Goal: Task Accomplishment & Management: Use online tool/utility

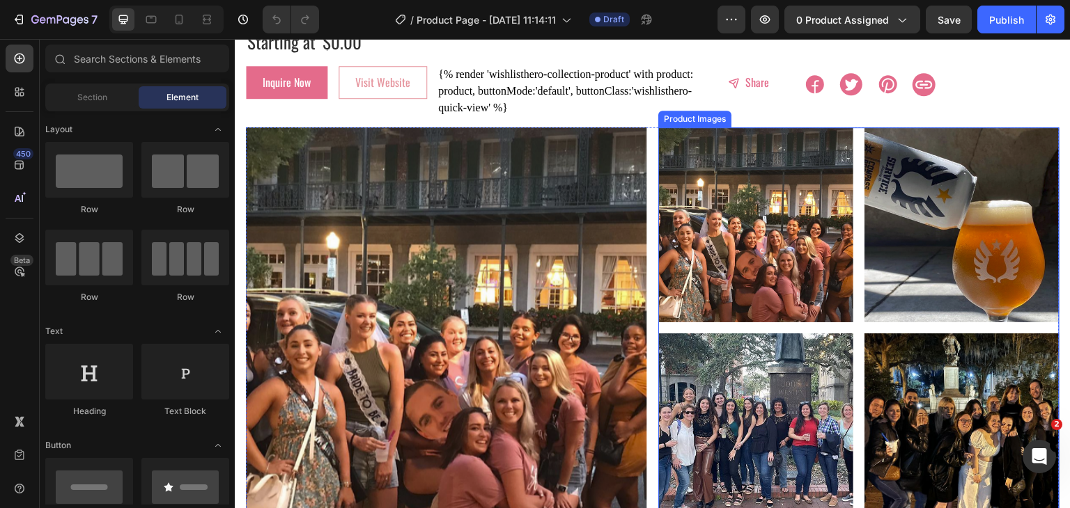
scroll to position [70, 0]
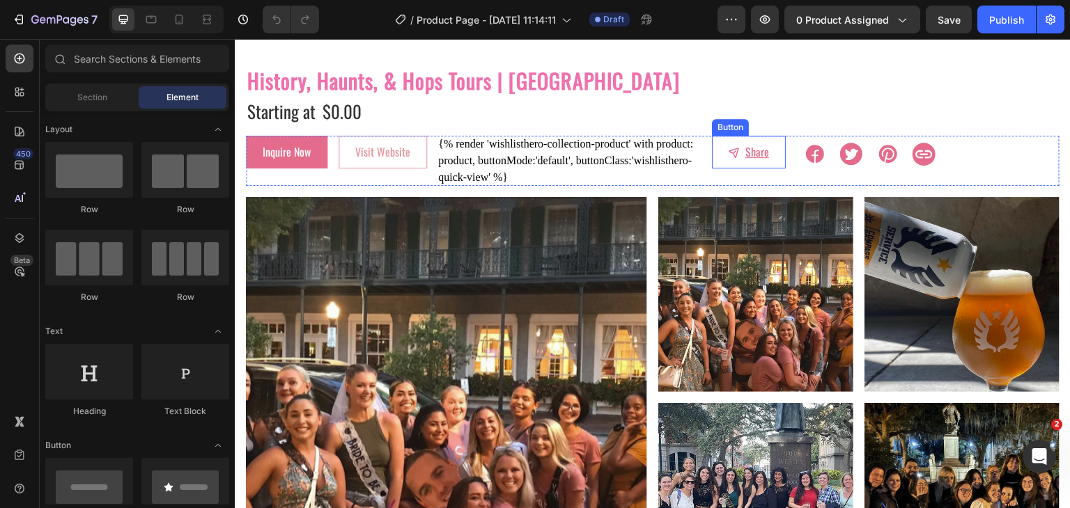
click at [771, 160] on button "Share" at bounding box center [749, 152] width 74 height 32
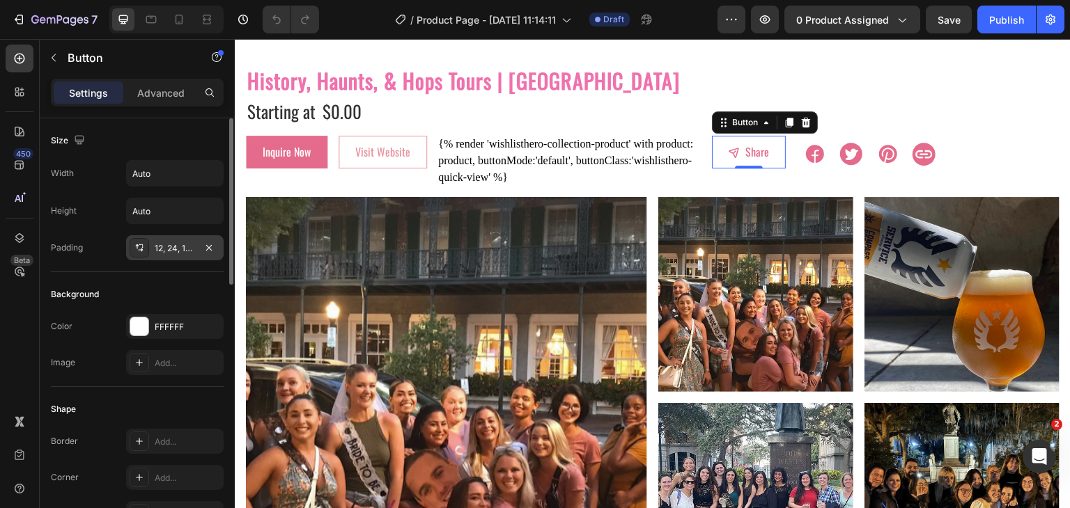
click at [166, 249] on div "12, 24, 12, 24" at bounding box center [175, 248] width 40 height 13
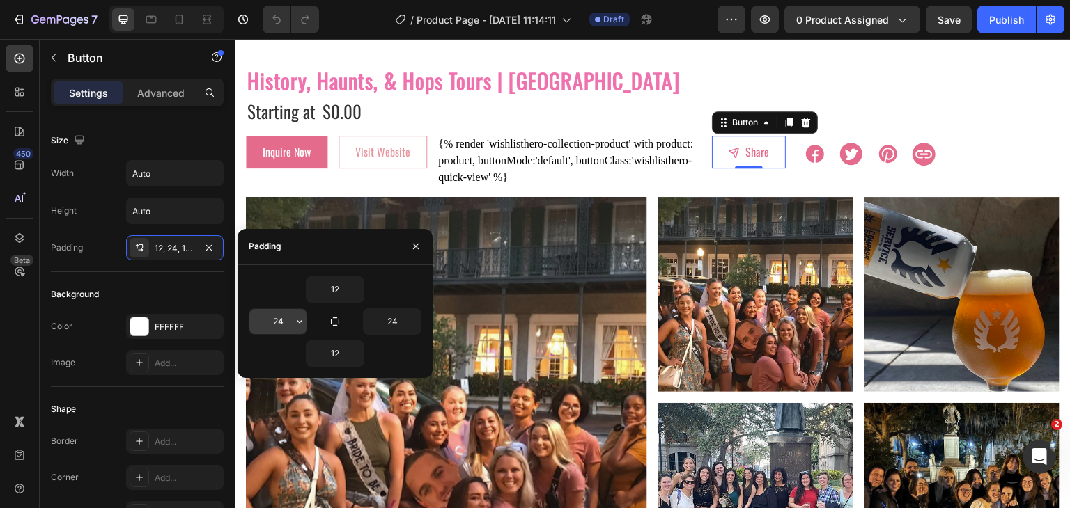
click at [279, 318] on input "24" at bounding box center [277, 321] width 57 height 25
type input "1"
type input "24"
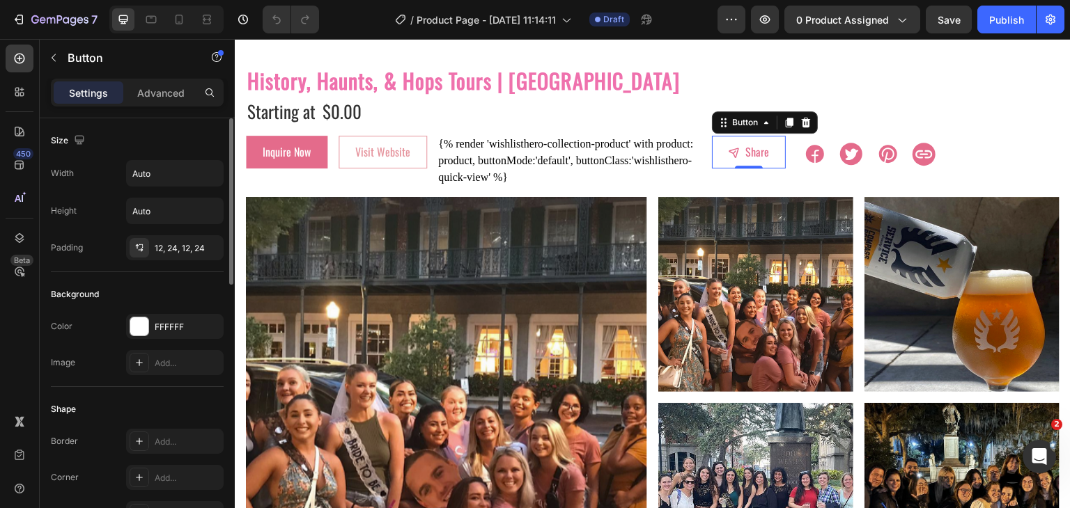
click at [195, 288] on div "Background" at bounding box center [137, 294] width 173 height 22
click at [154, 77] on div "Button" at bounding box center [119, 59] width 159 height 40
click at [169, 87] on p "Advanced" at bounding box center [160, 93] width 47 height 15
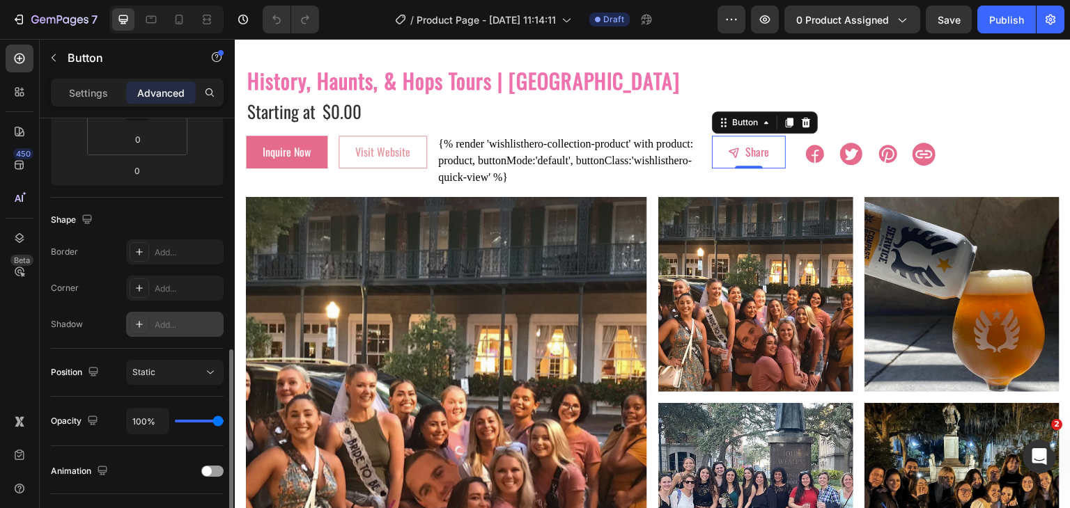
scroll to position [418, 0]
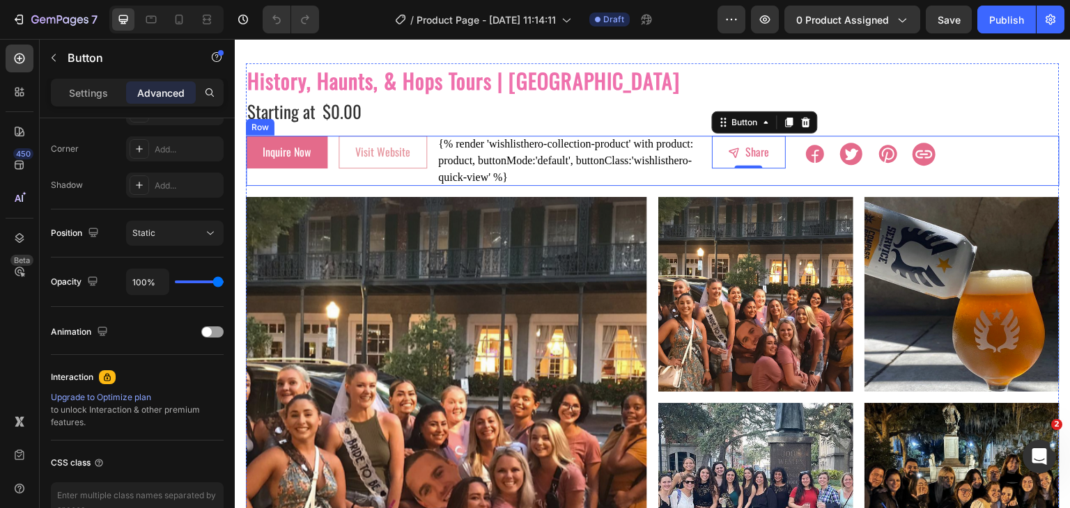
click at [712, 175] on div "Share Button 0" at bounding box center [749, 161] width 74 height 50
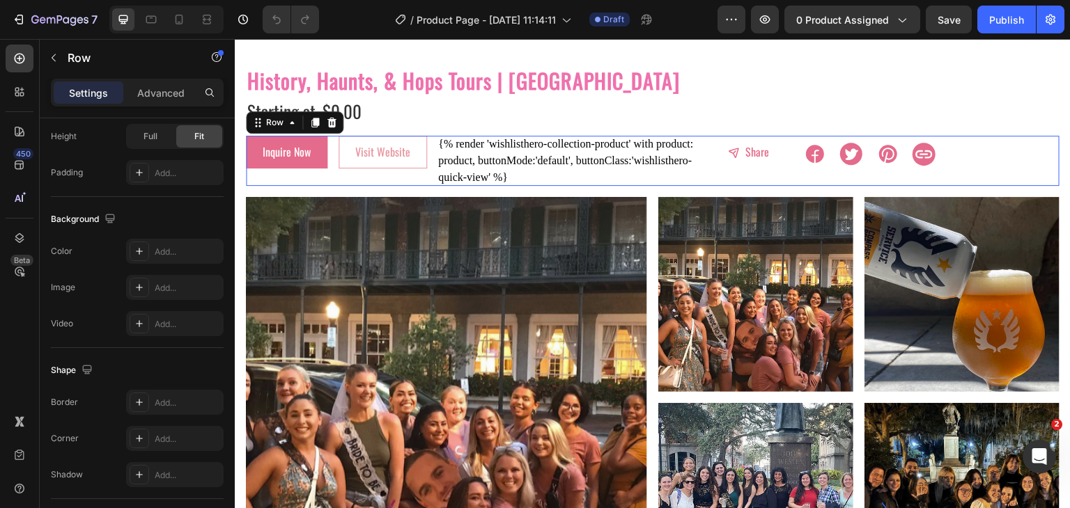
scroll to position [0, 0]
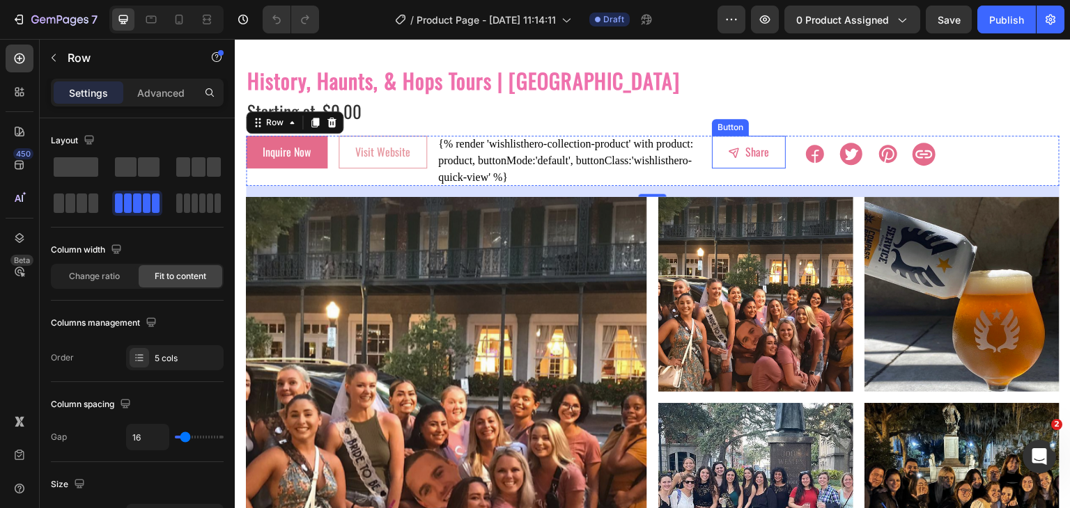
click at [720, 128] on div "Button" at bounding box center [730, 127] width 31 height 13
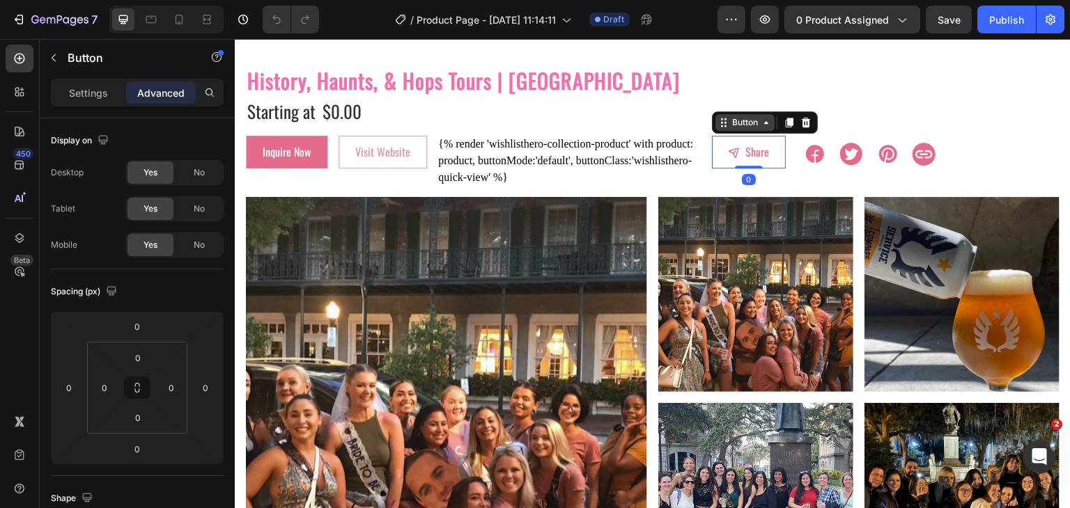
click at [761, 121] on icon at bounding box center [766, 122] width 11 height 11
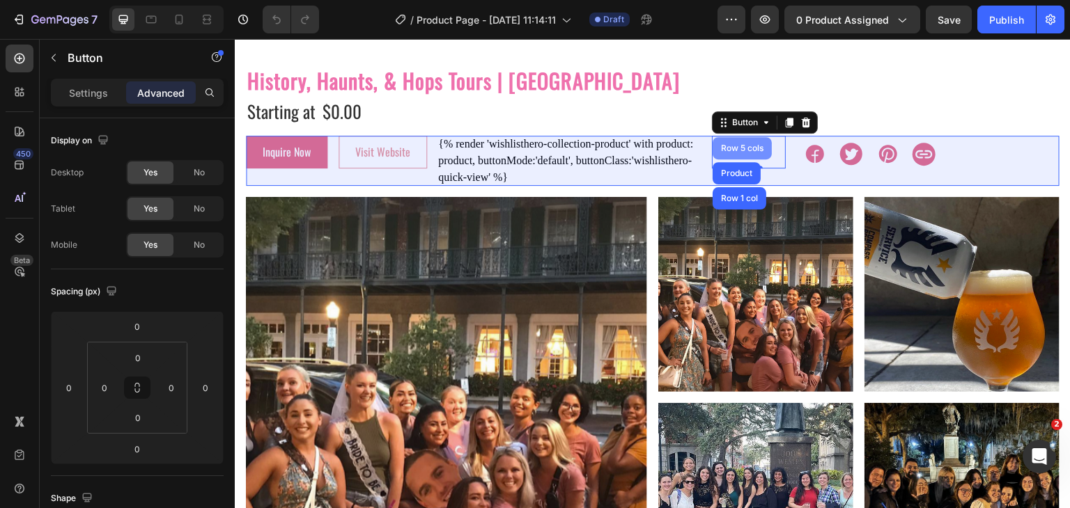
click at [747, 149] on div "Row 5 cols" at bounding box center [742, 148] width 48 height 8
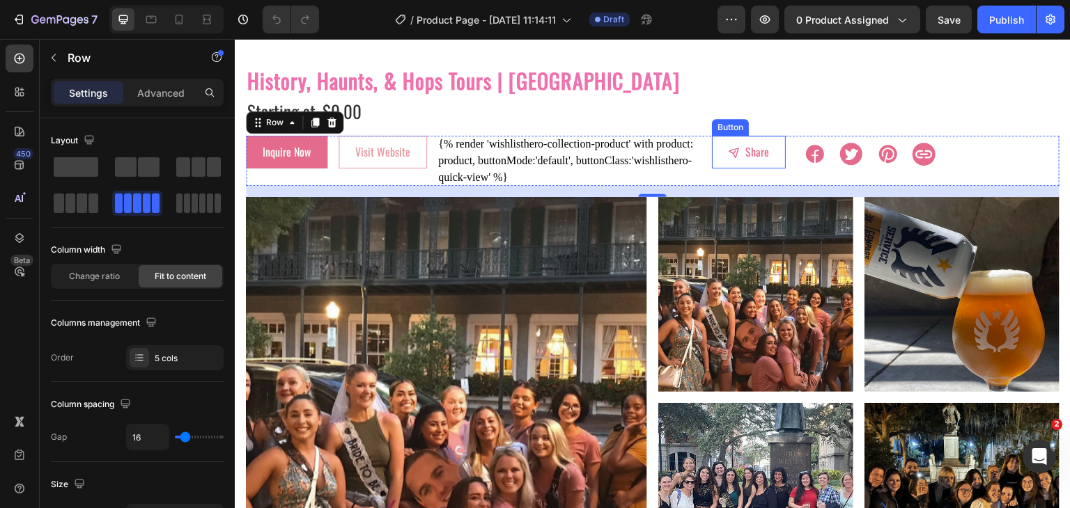
click at [725, 129] on div "Button" at bounding box center [730, 127] width 31 height 13
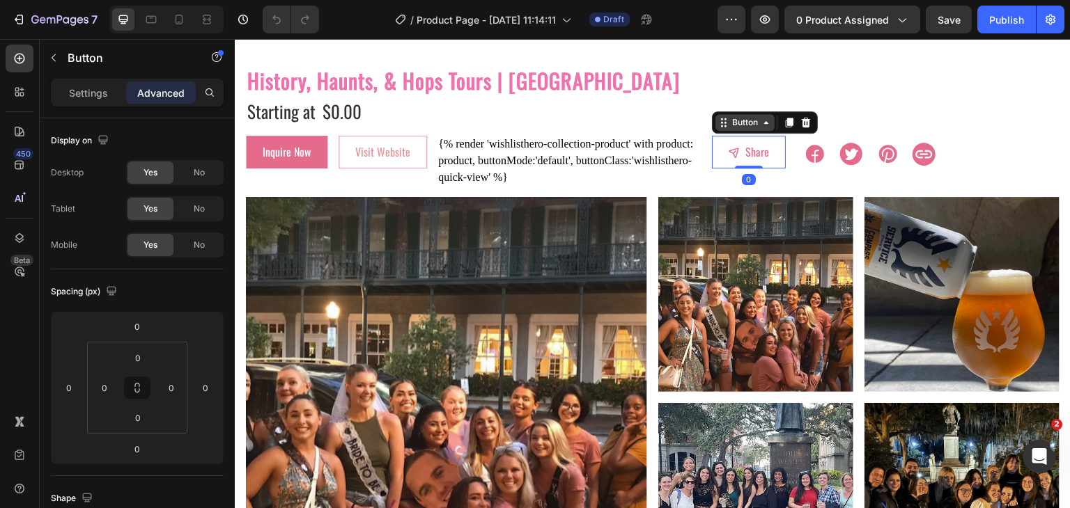
click at [736, 125] on div "Button" at bounding box center [744, 122] width 31 height 13
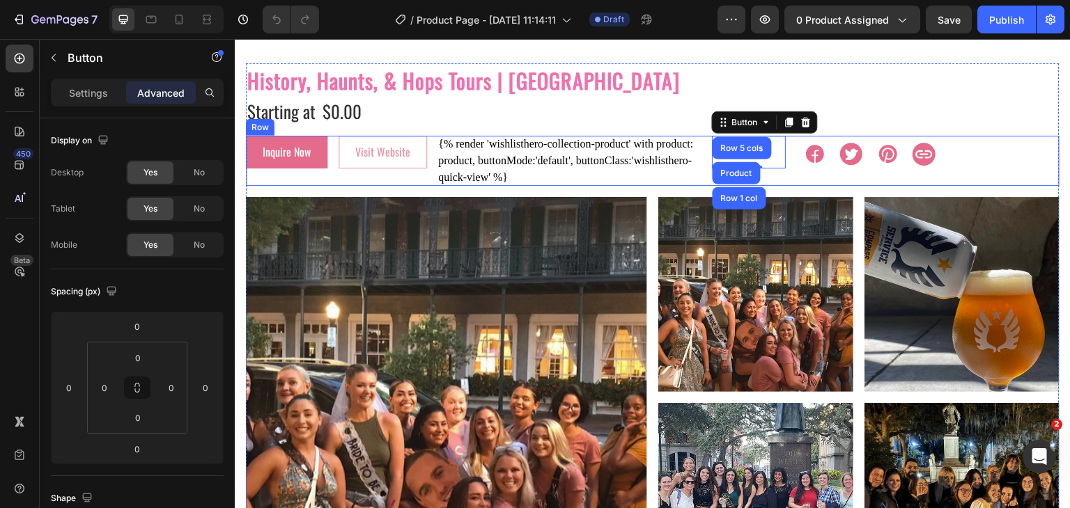
click at [785, 169] on div "Inquire Now Button Visit Website Button {% render 'wishlisthero-collection-prod…" at bounding box center [653, 161] width 814 height 50
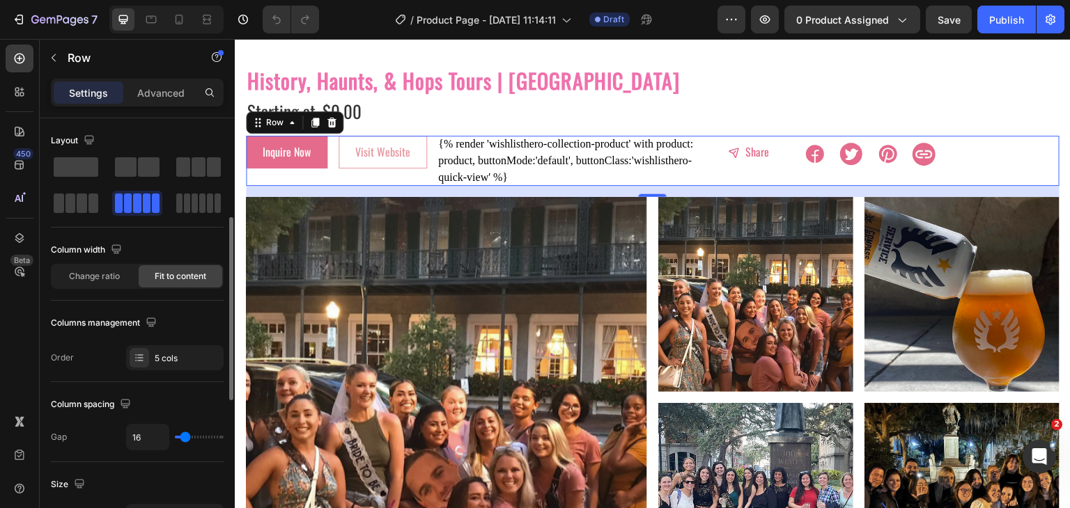
scroll to position [139, 0]
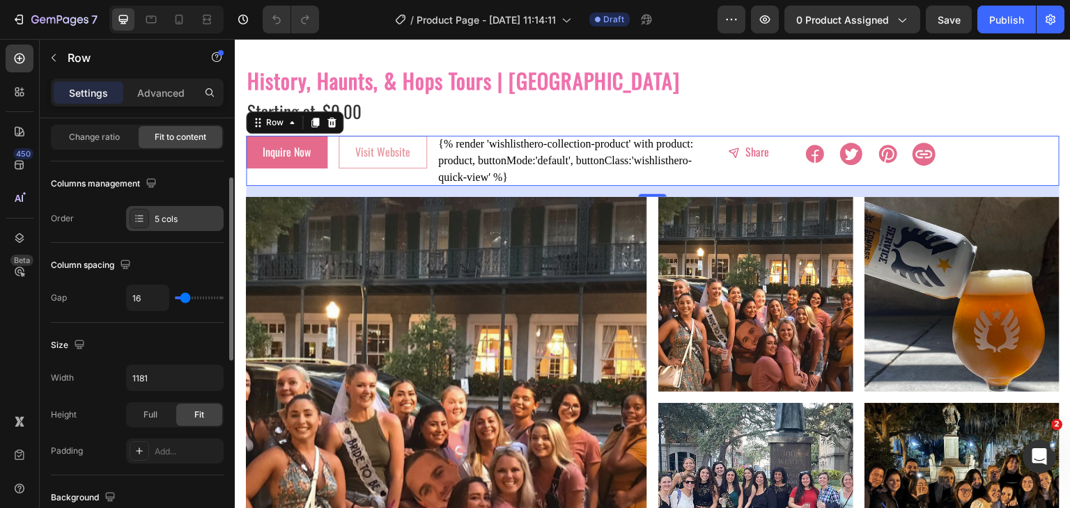
click at [150, 221] on div "5 cols" at bounding box center [175, 218] width 98 height 25
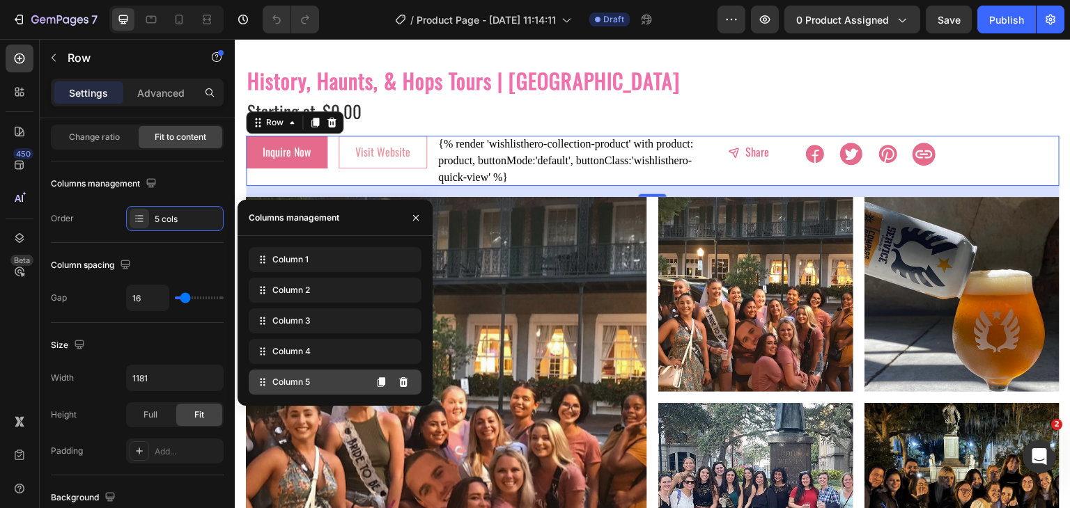
click at [288, 385] on span "Column 5" at bounding box center [291, 382] width 38 height 13
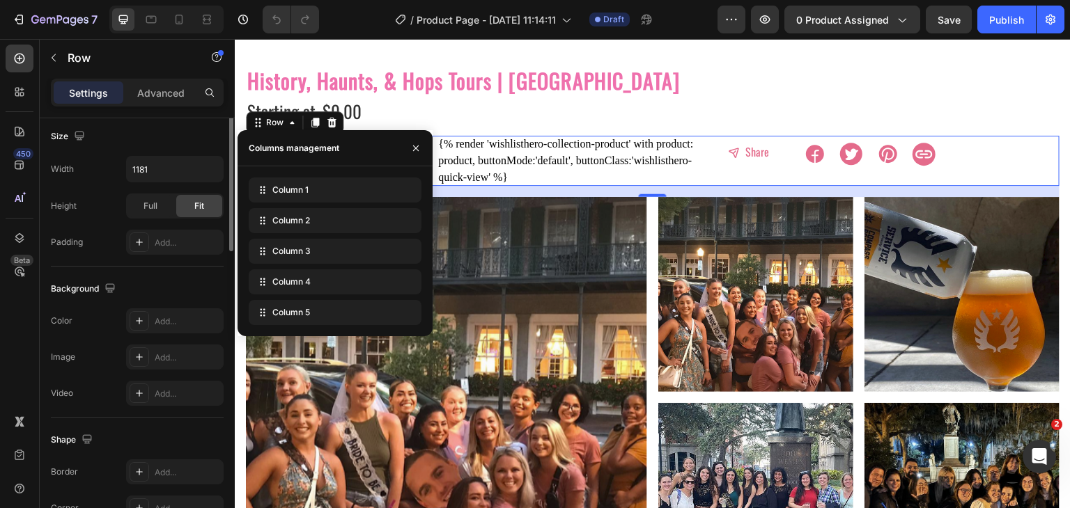
scroll to position [209, 0]
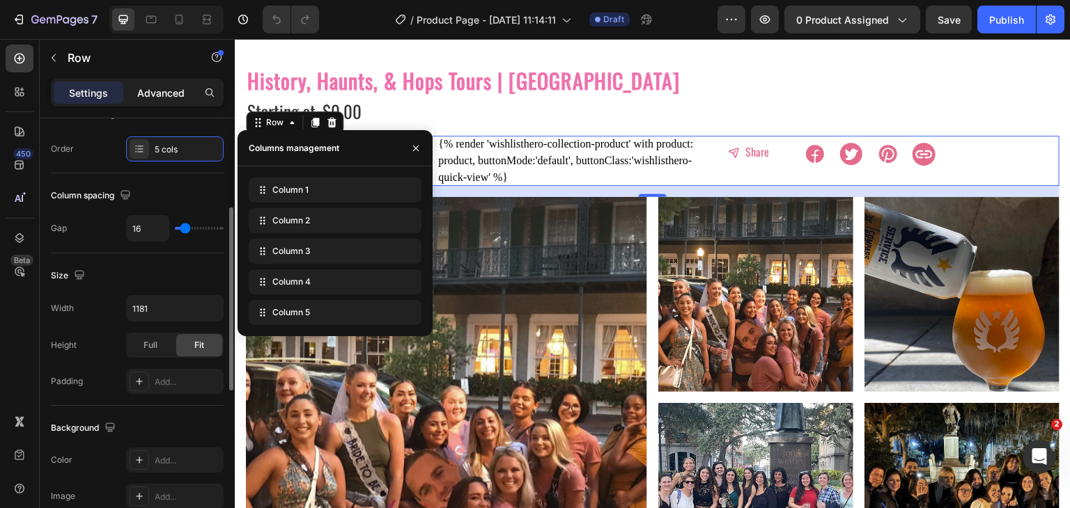
click at [168, 99] on p "Advanced" at bounding box center [160, 93] width 47 height 15
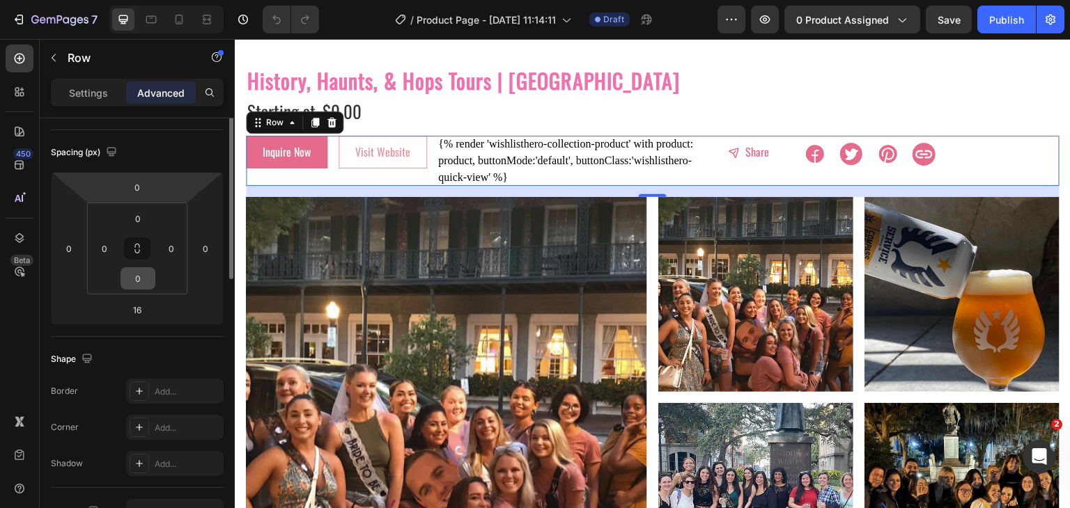
scroll to position [70, 0]
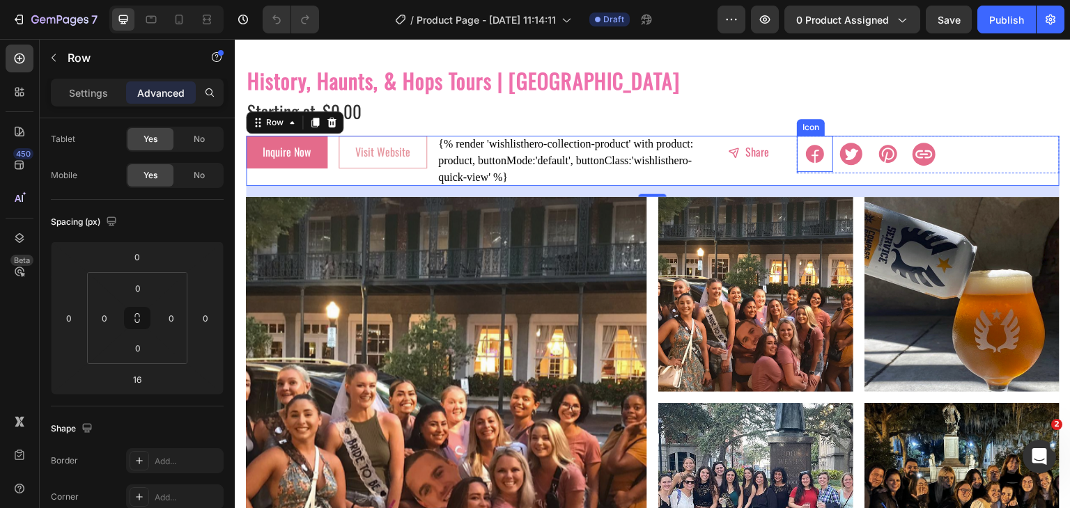
click at [800, 138] on div "Icon" at bounding box center [815, 154] width 36 height 36
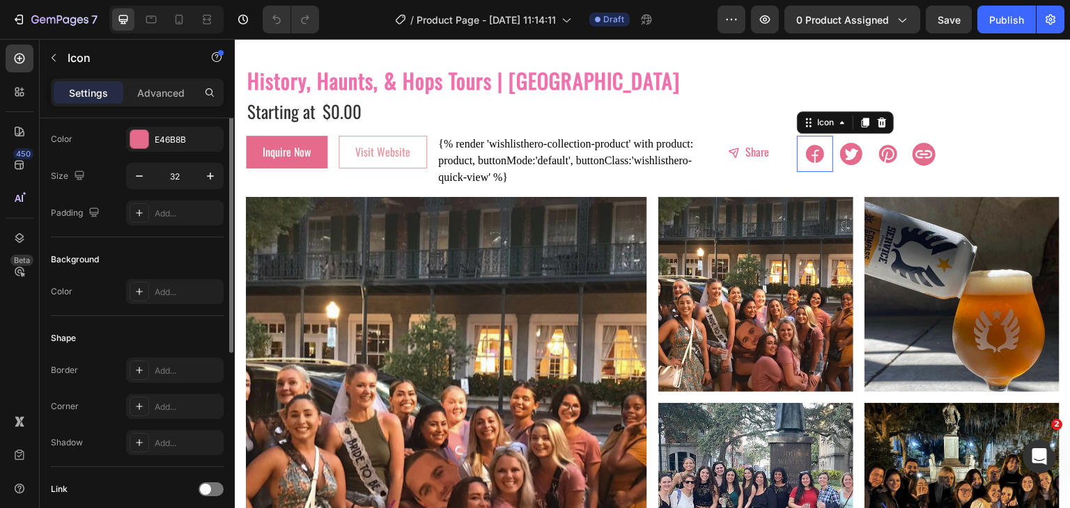
scroll to position [0, 0]
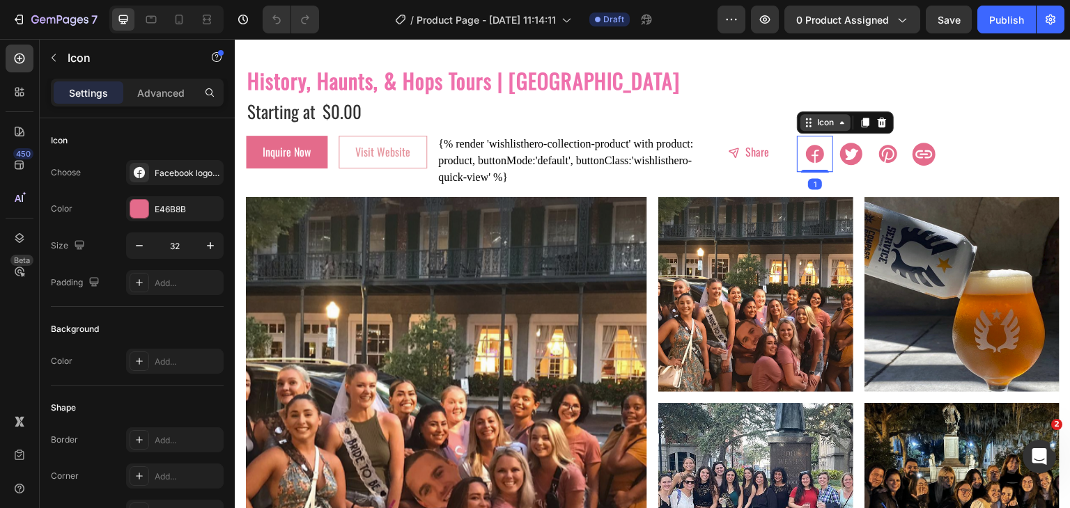
click at [809, 123] on div "Icon" at bounding box center [825, 122] width 50 height 17
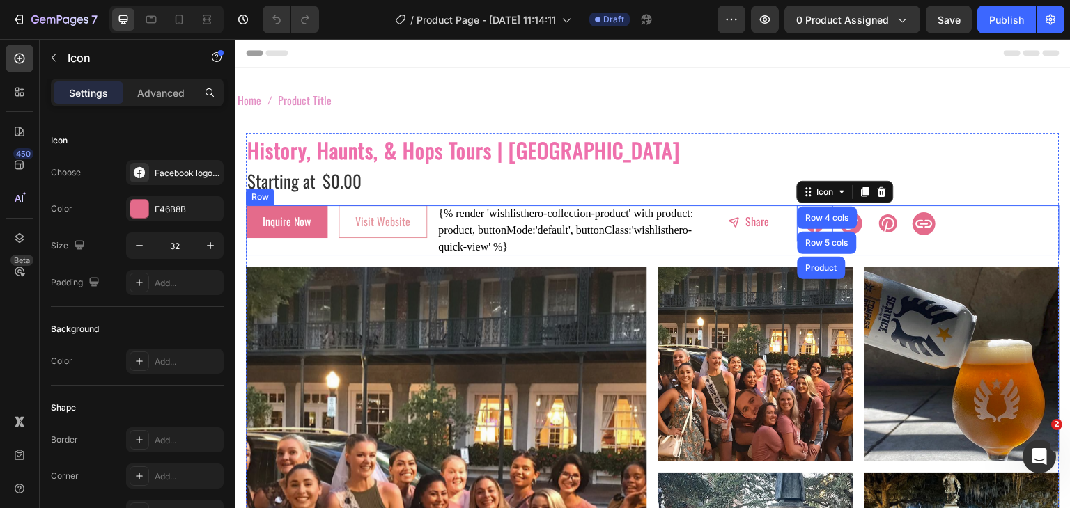
click at [746, 244] on div "Share Button" at bounding box center [749, 230] width 74 height 50
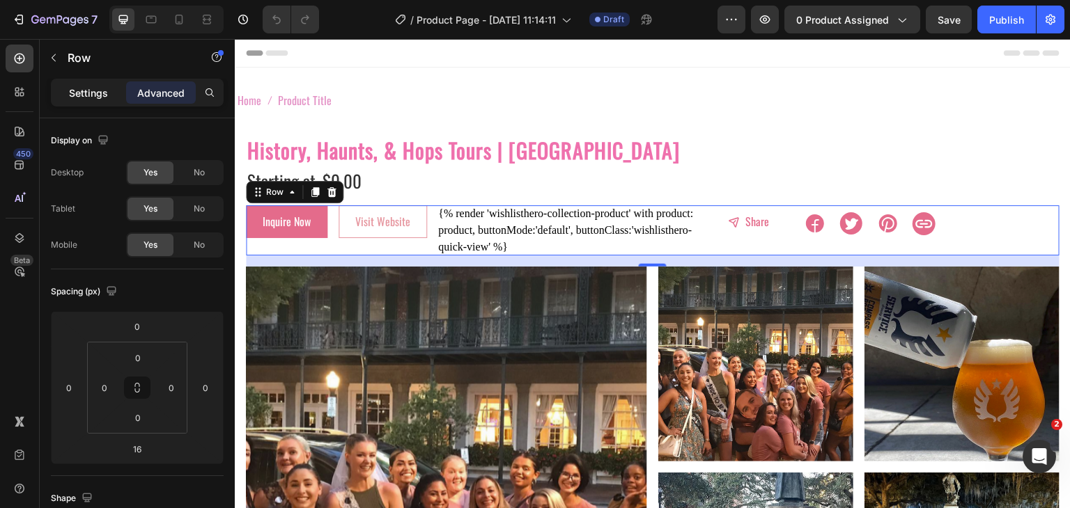
click at [79, 95] on p "Settings" at bounding box center [88, 93] width 39 height 15
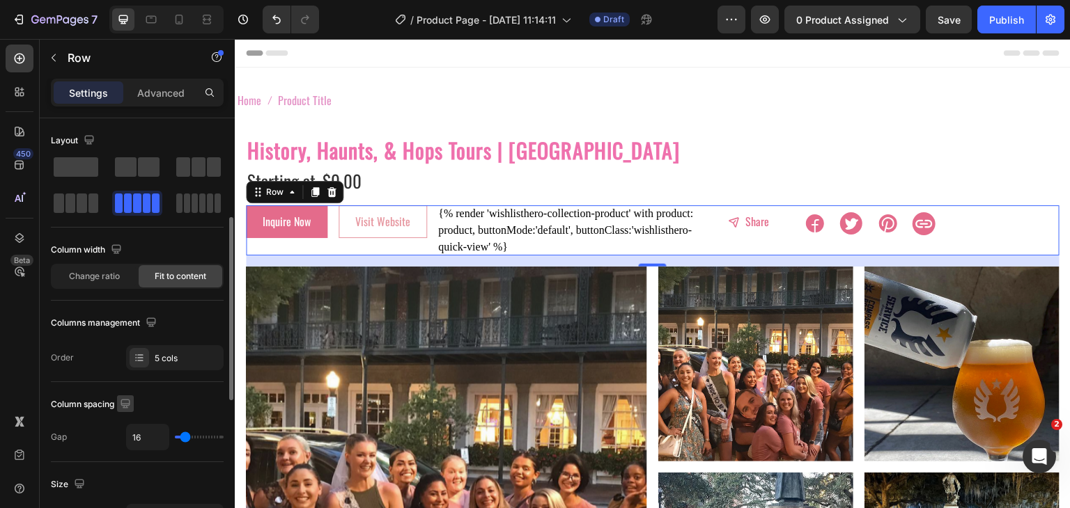
scroll to position [70, 0]
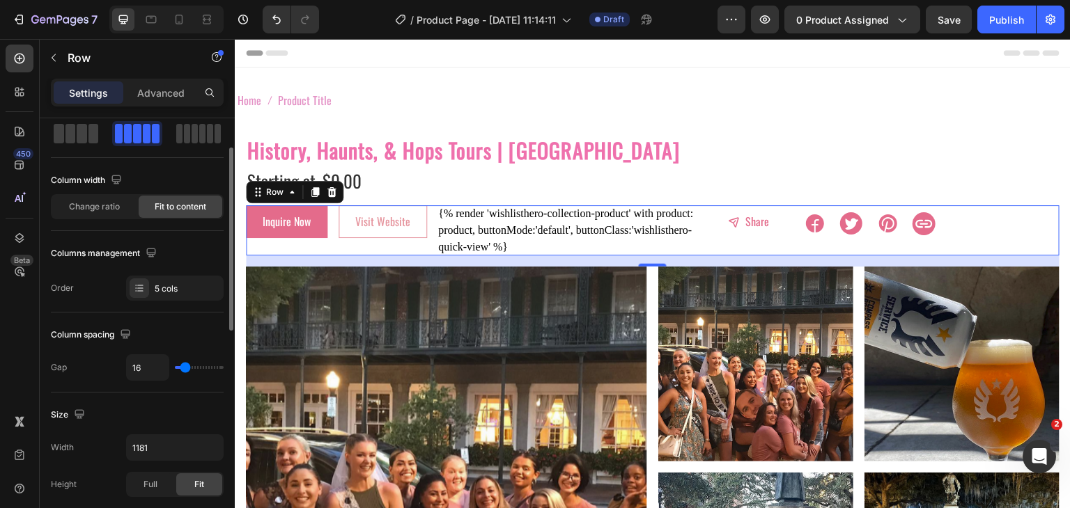
type input "13"
type input "11"
type input "8"
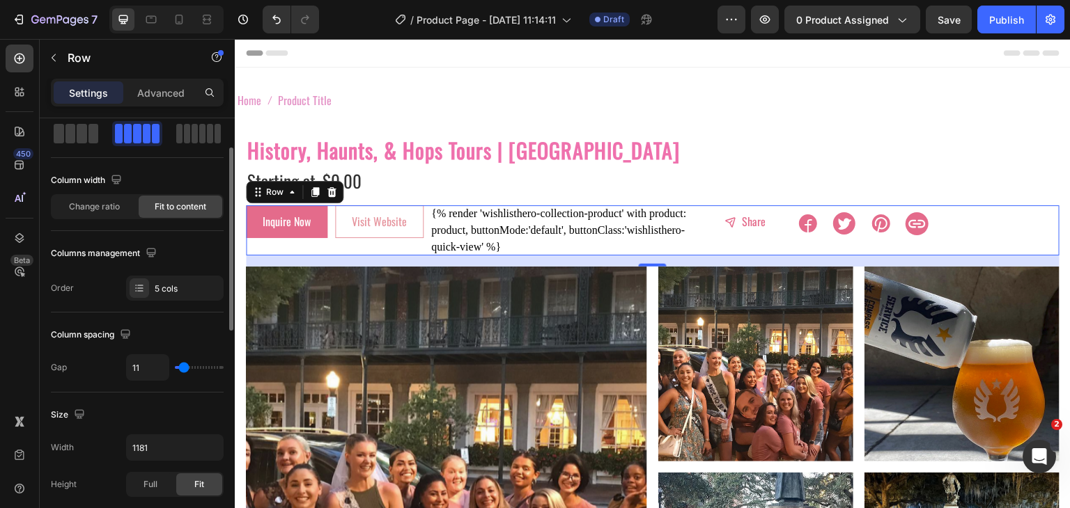
type input "8"
type input "6"
type input "4"
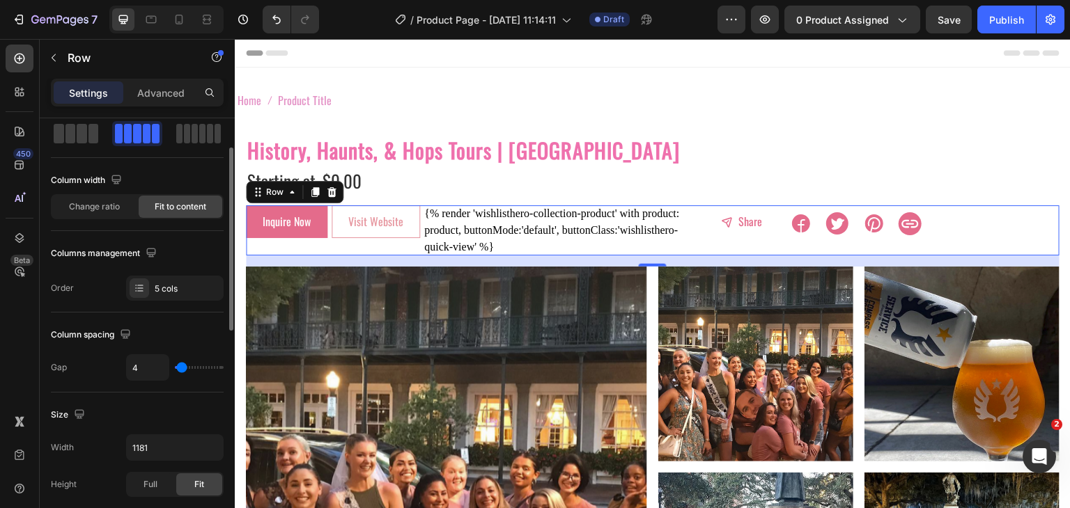
type input "11"
type input "41"
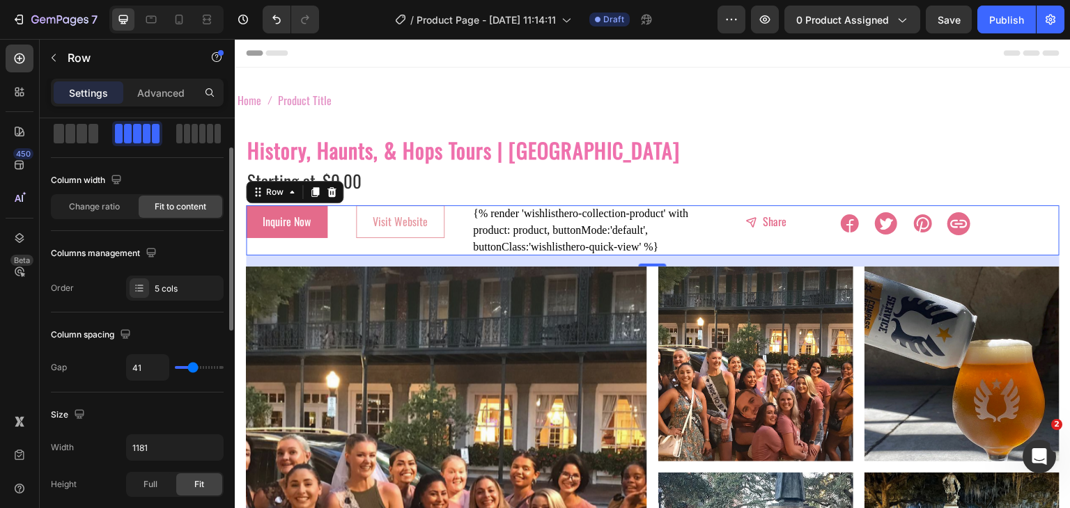
type input "43"
type input "41"
type input "38"
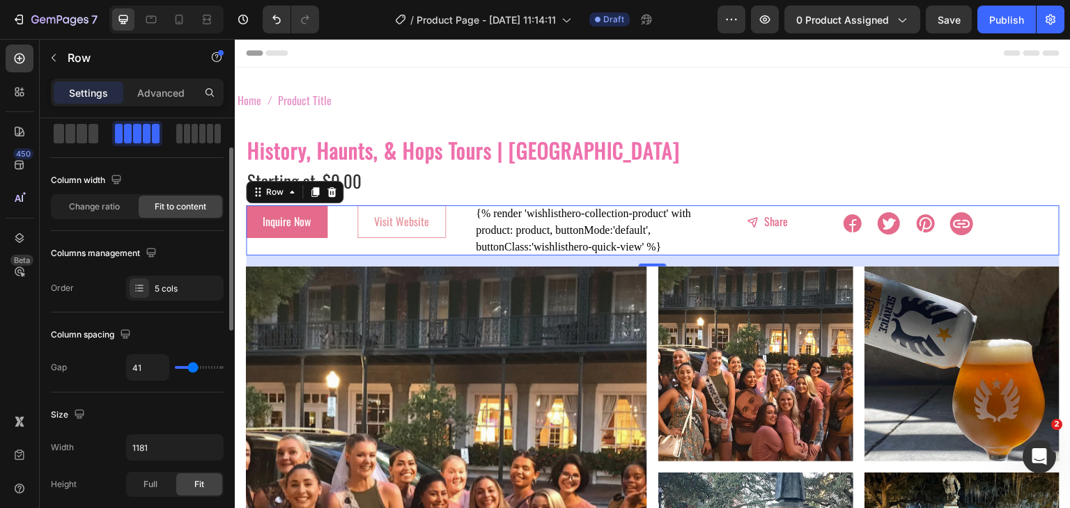
type input "38"
type input "36"
type input "32"
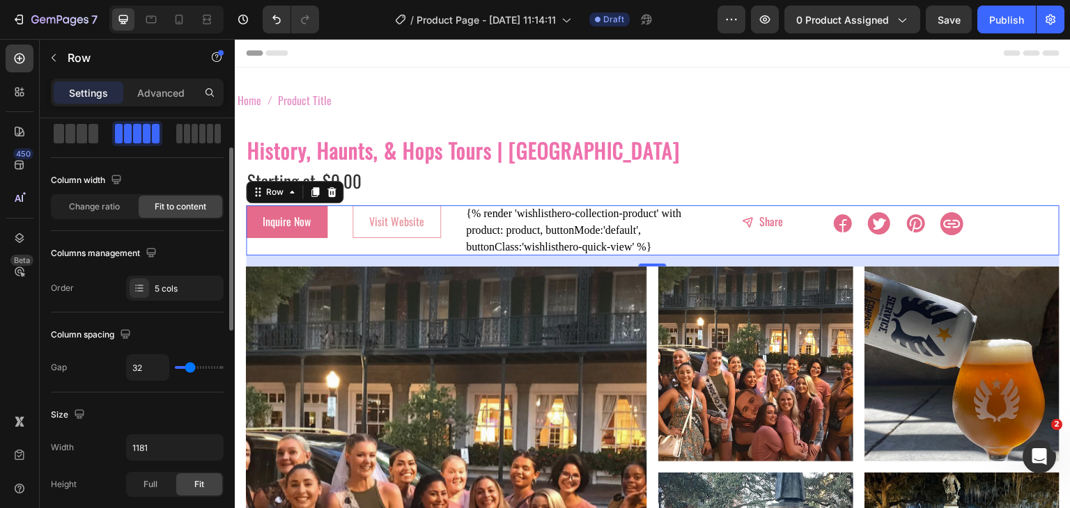
type input "31"
type input "29"
type input "24"
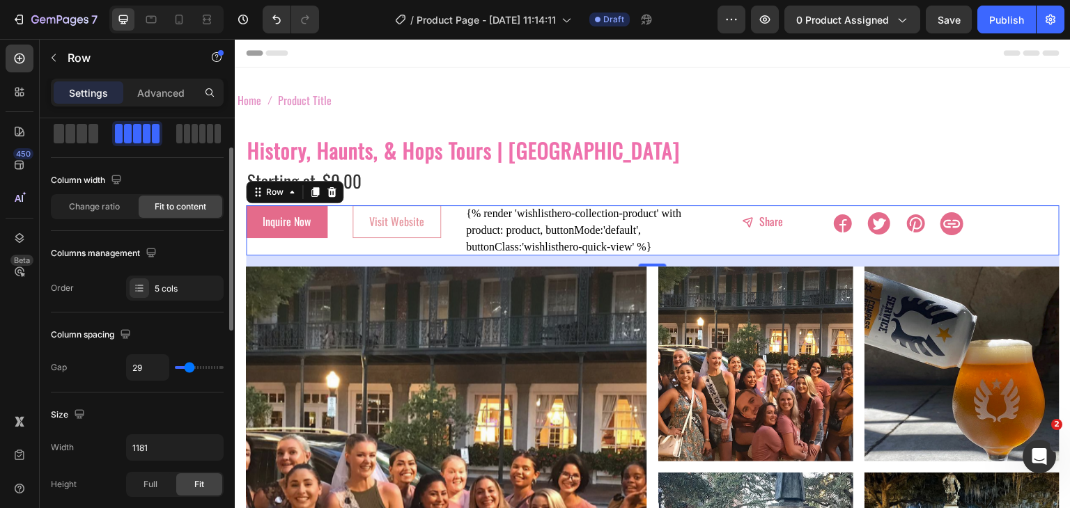
type input "24"
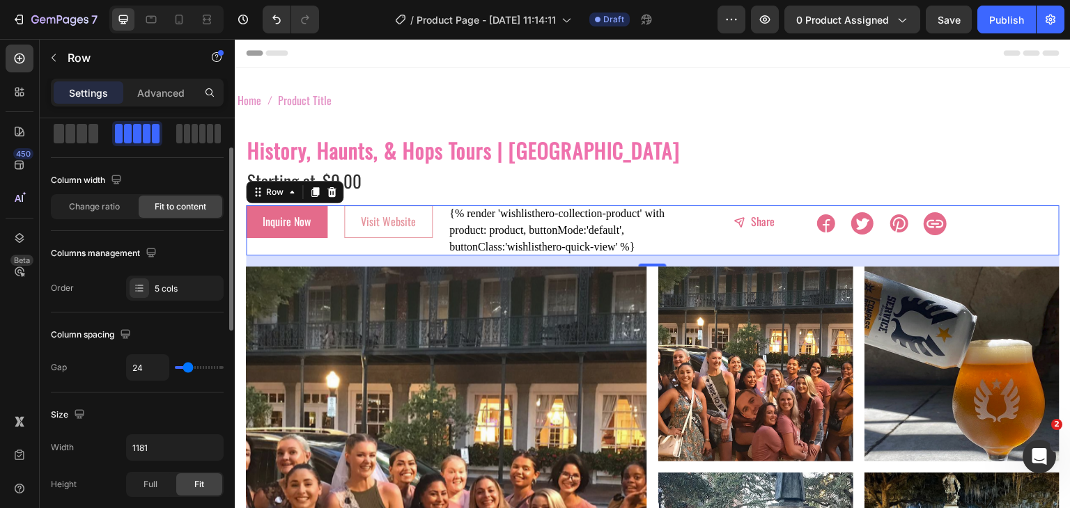
type input "22"
type input "18"
type input "16"
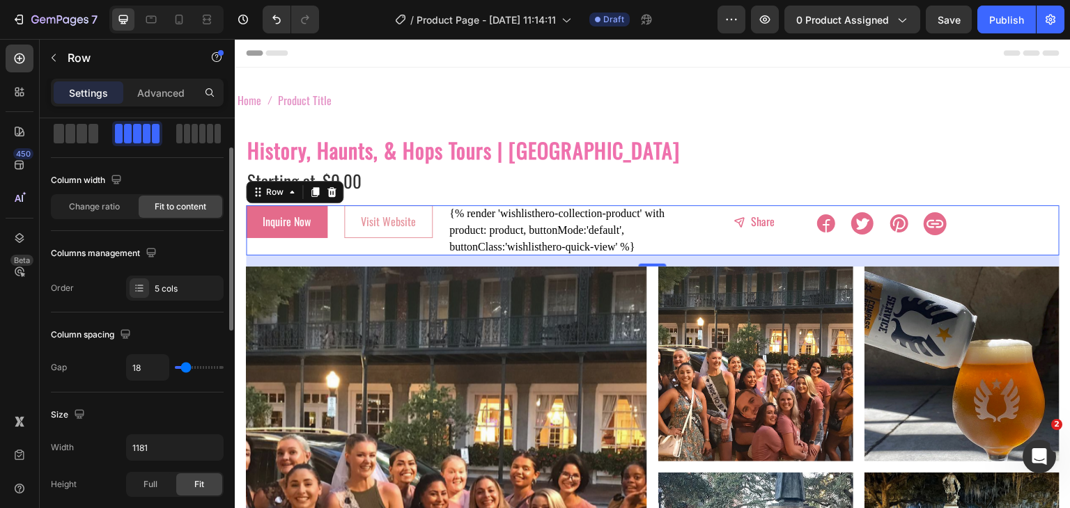
type input "16"
type input "15"
type input "13"
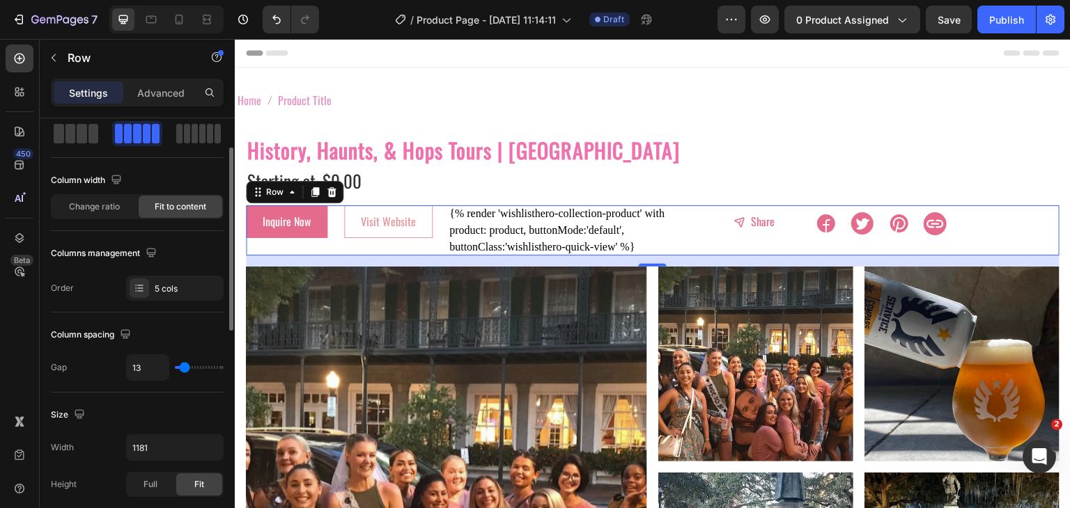
type input "11"
type input "9"
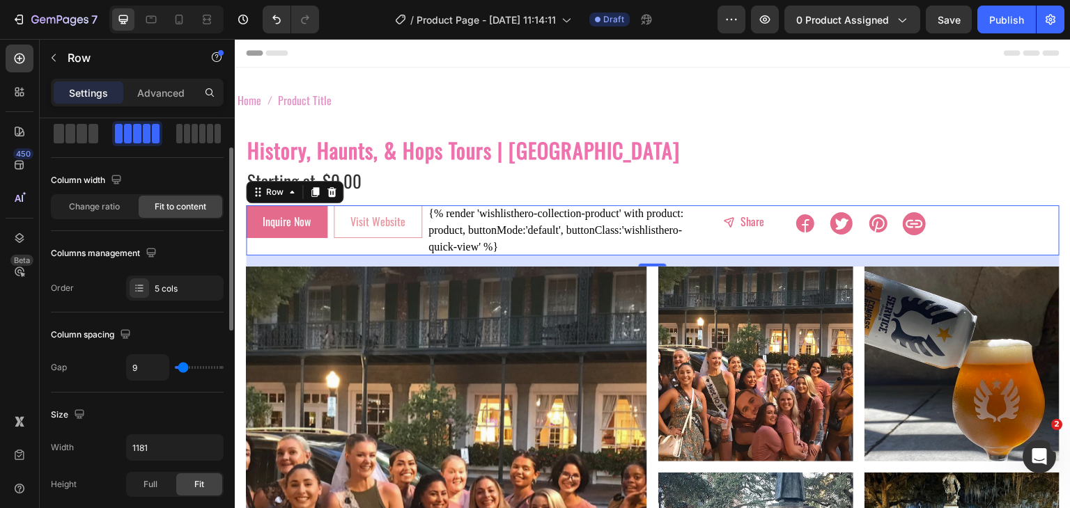
type input "9"
click at [183, 369] on input "range" at bounding box center [199, 367] width 49 height 3
type input "16"
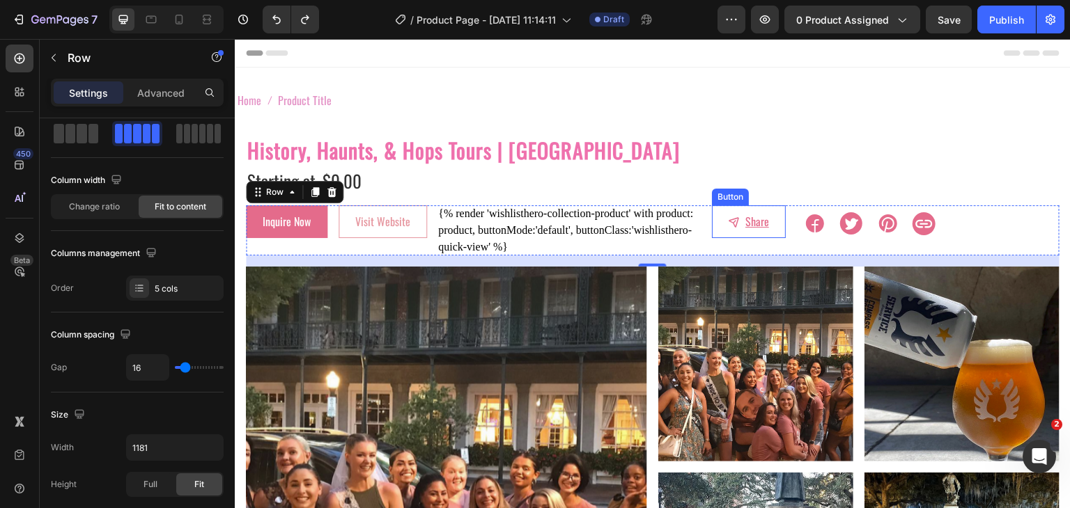
click at [715, 224] on button "Share" at bounding box center [749, 221] width 74 height 32
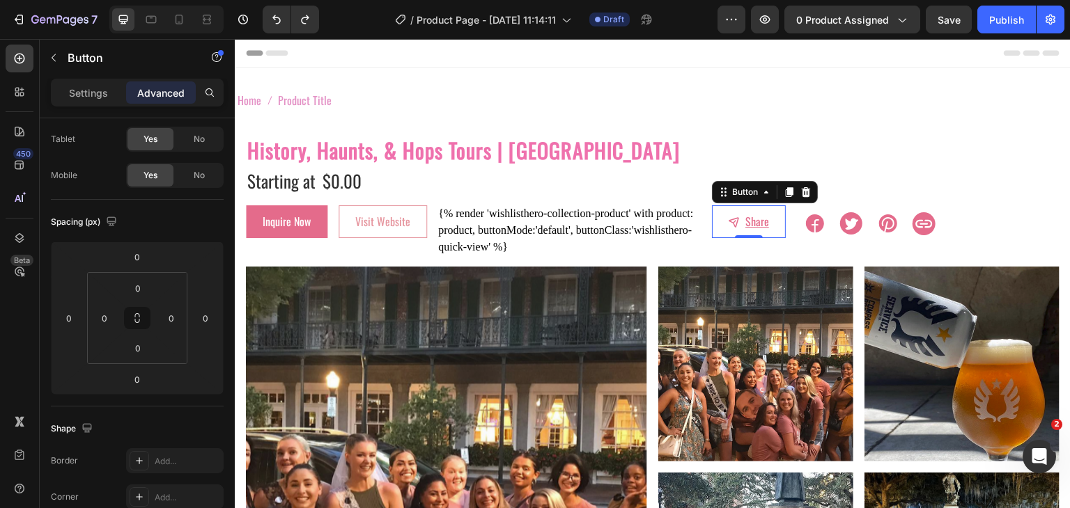
scroll to position [0, 0]
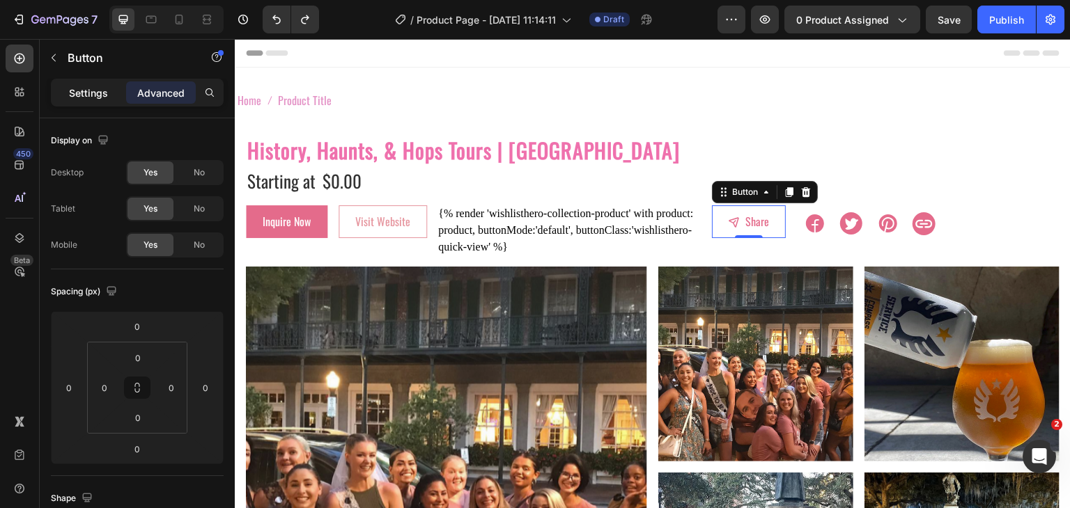
click at [86, 89] on p "Settings" at bounding box center [88, 93] width 39 height 15
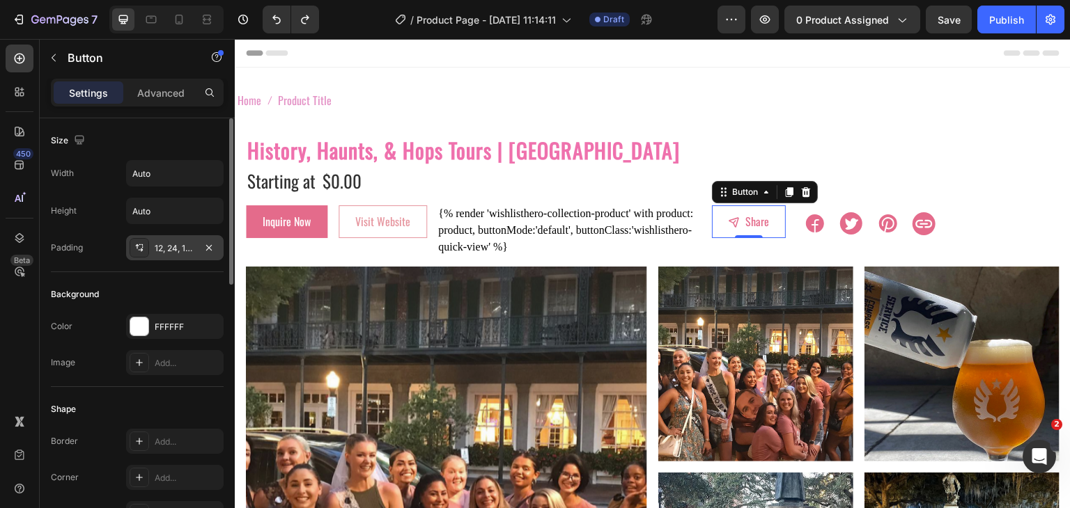
click at [188, 247] on div "12, 24, 12, 24" at bounding box center [175, 248] width 40 height 13
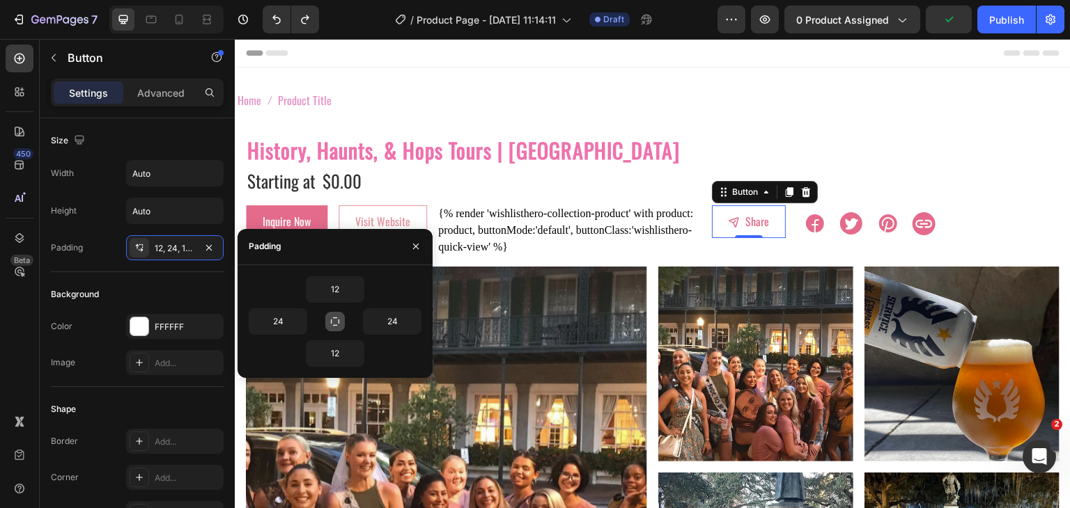
click at [339, 322] on icon "button" at bounding box center [335, 322] width 8 height 8
type input "12"
click at [342, 321] on button "button" at bounding box center [335, 322] width 20 height 20
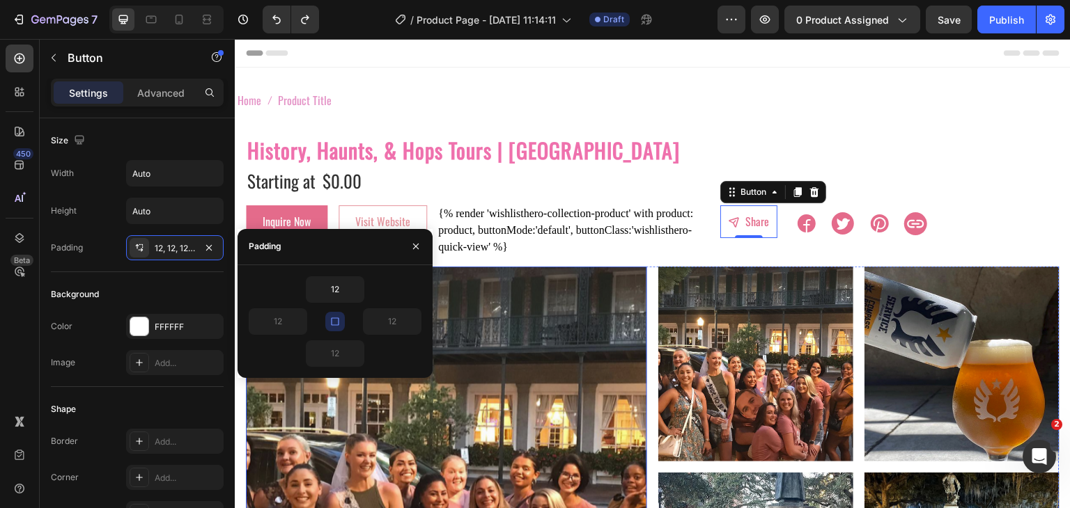
type input "24"
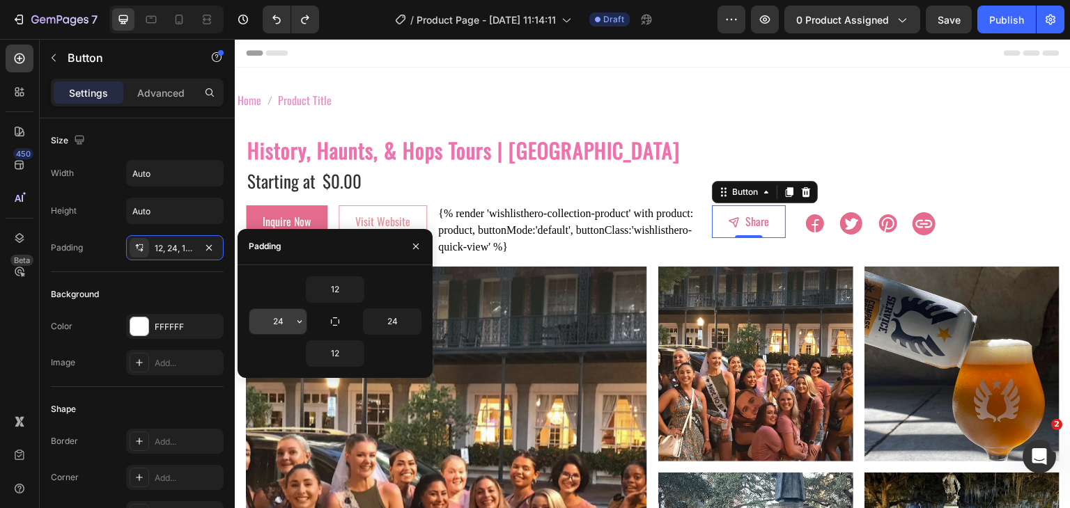
click at [270, 324] on input "24" at bounding box center [277, 321] width 57 height 25
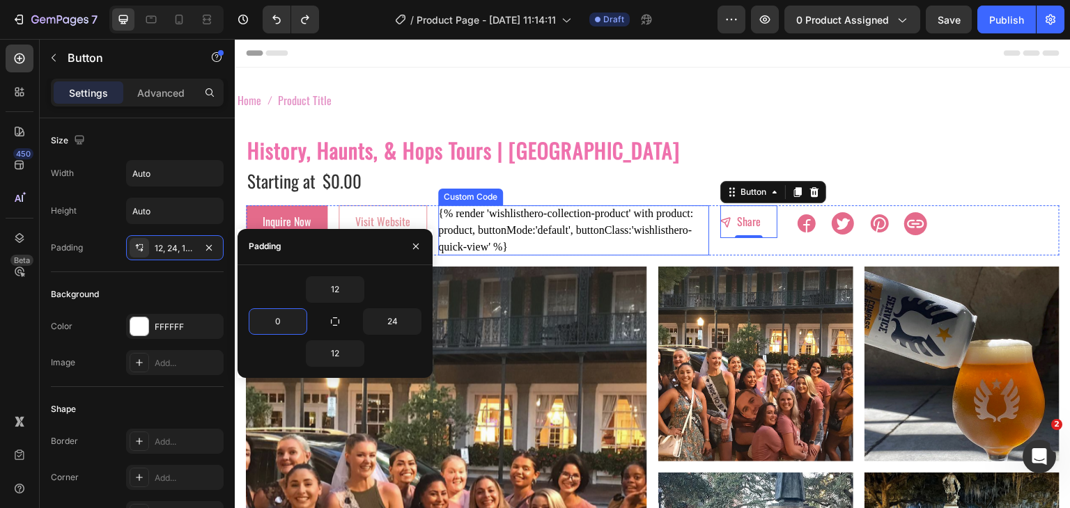
type input "24"
click at [690, 244] on div "{% render 'wishlisthero-collection-product' with product: product, buttonMode:'…" at bounding box center [569, 230] width 263 height 50
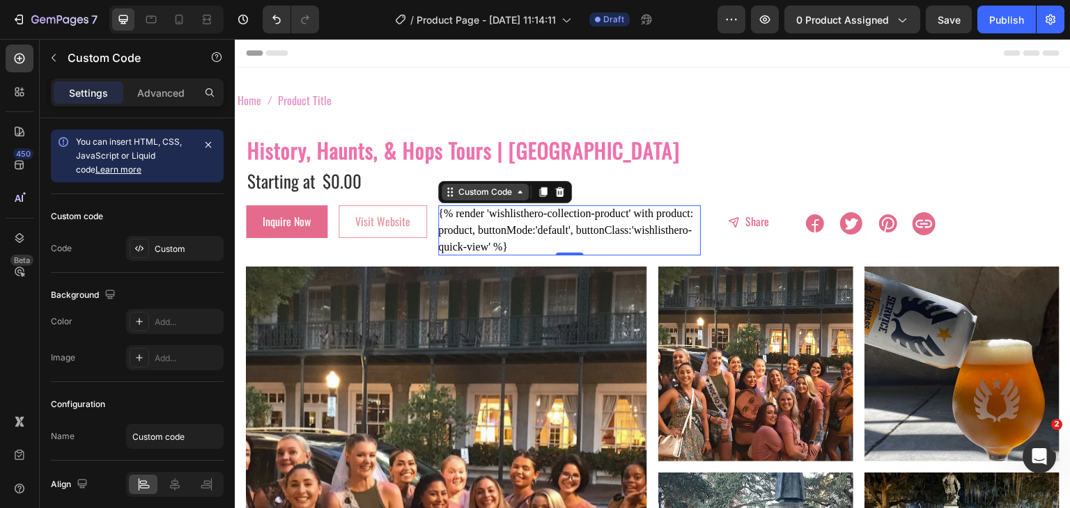
click at [478, 199] on div "Custom Code" at bounding box center [485, 192] width 59 height 13
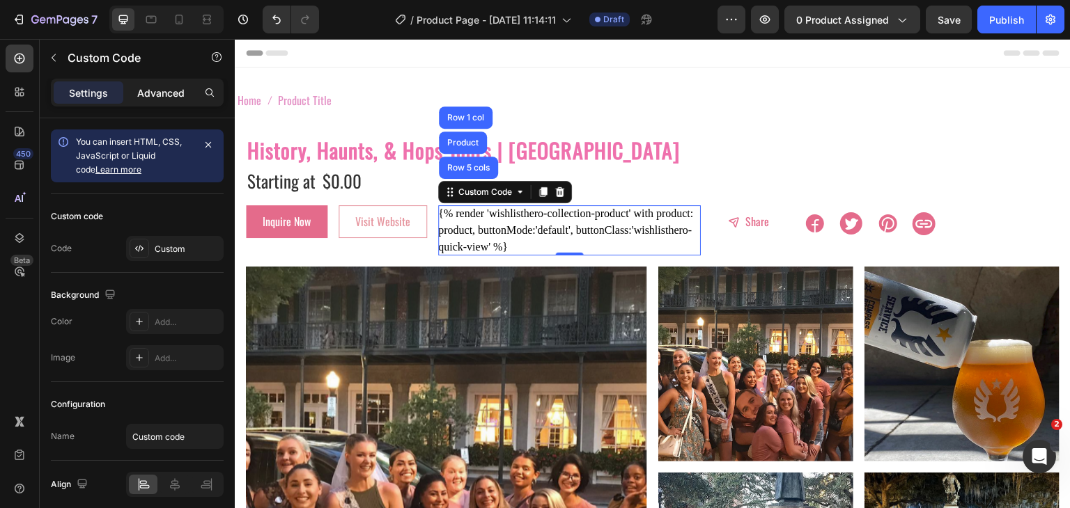
click at [142, 87] on p "Advanced" at bounding box center [160, 93] width 47 height 15
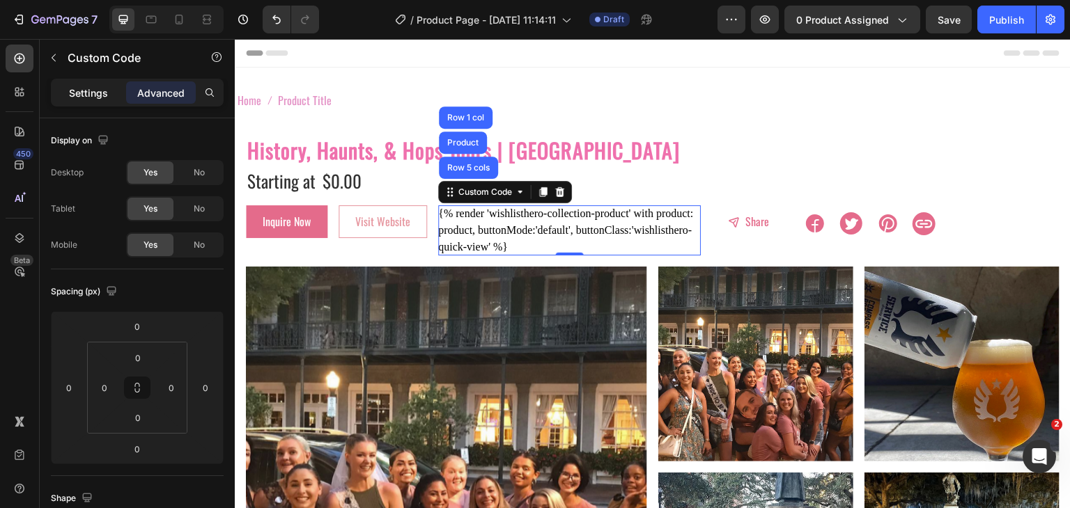
click at [100, 102] on div "Settings" at bounding box center [89, 92] width 70 height 22
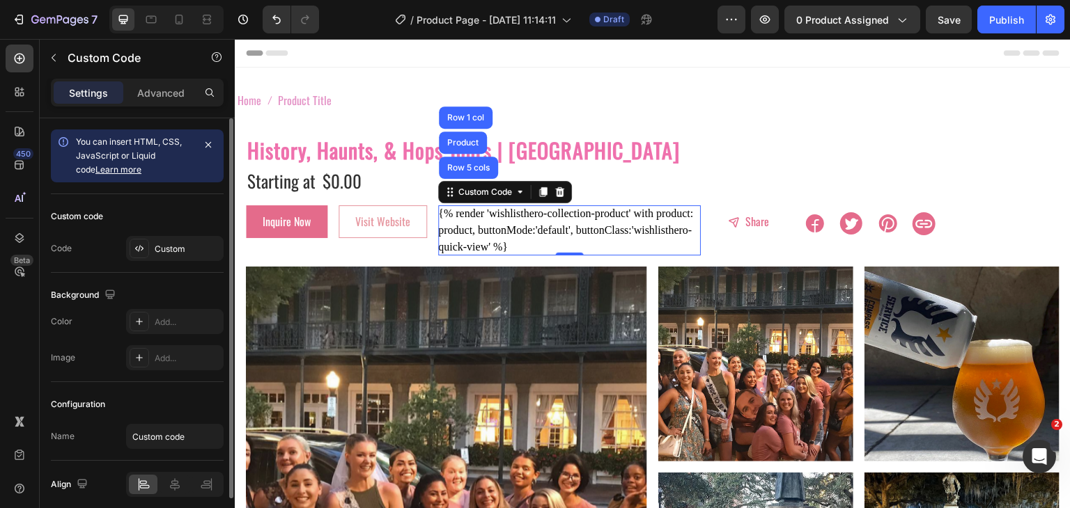
scroll to position [55, 0]
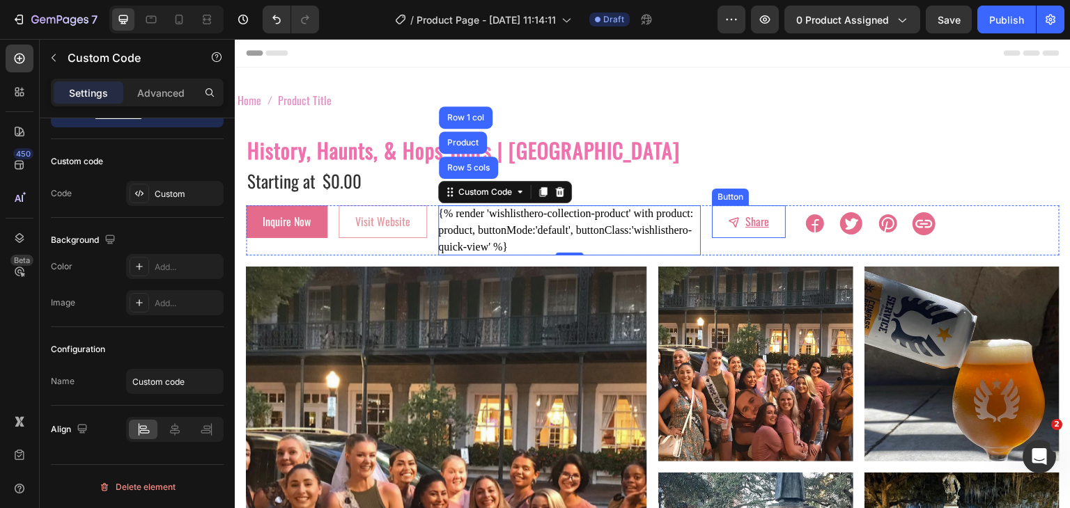
click at [740, 234] on button "Share" at bounding box center [749, 221] width 74 height 32
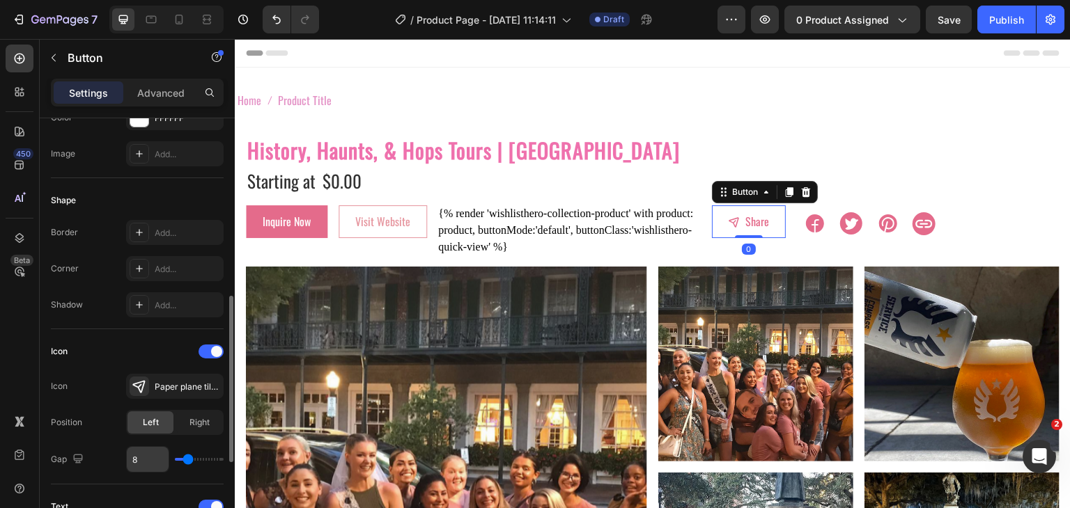
scroll to position [279, 0]
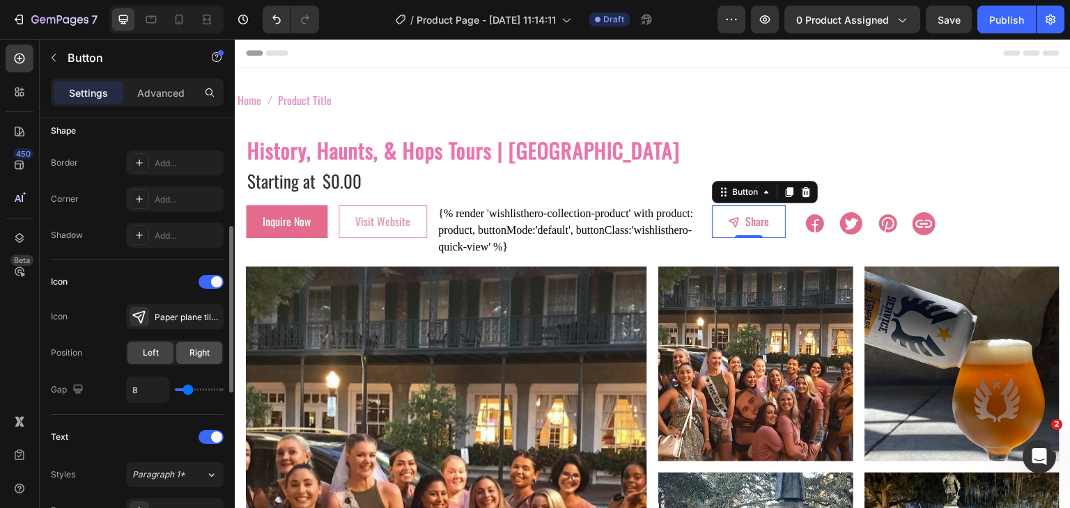
click at [198, 352] on span "Right" at bounding box center [199, 353] width 20 height 13
click at [144, 356] on span "Left" at bounding box center [151, 353] width 16 height 13
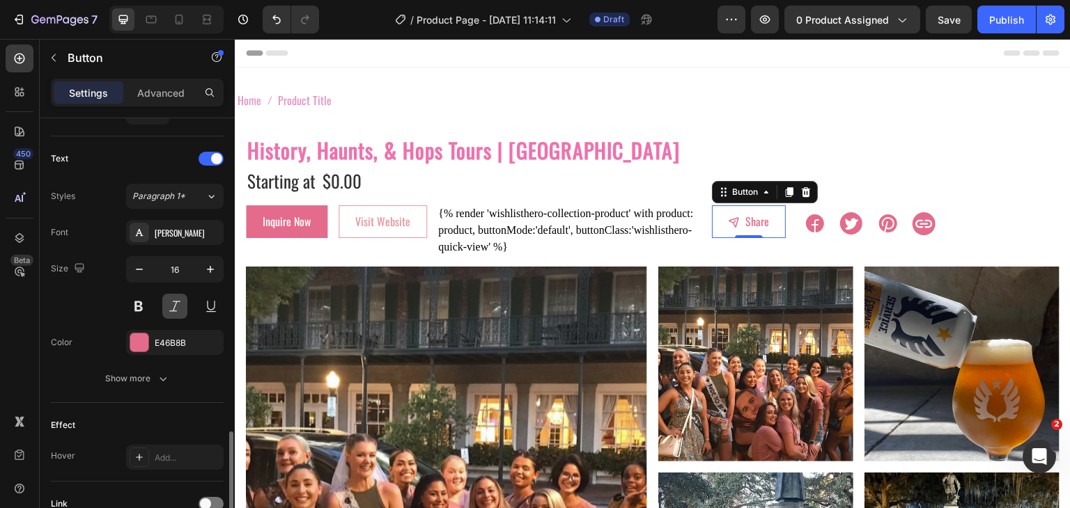
scroll to position [677, 0]
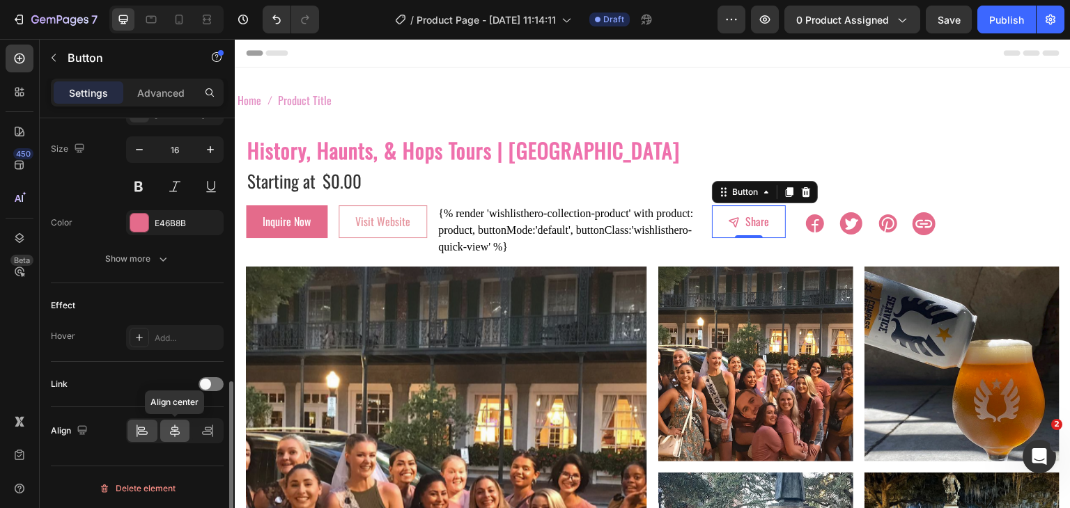
click at [184, 433] on div at bounding box center [175, 431] width 30 height 22
click at [121, 426] on div "Align" at bounding box center [137, 431] width 173 height 25
click at [137, 424] on icon at bounding box center [142, 431] width 14 height 14
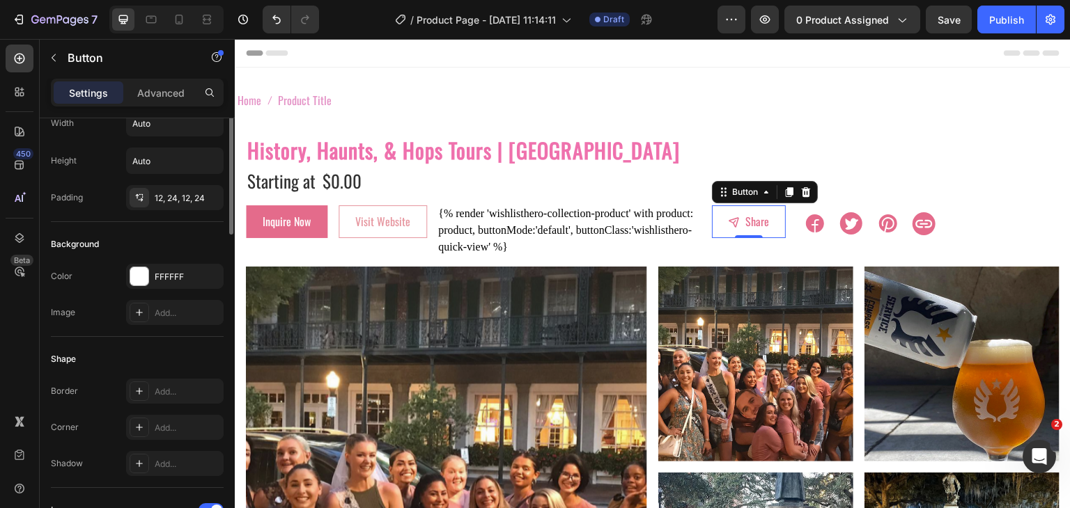
scroll to position [0, 0]
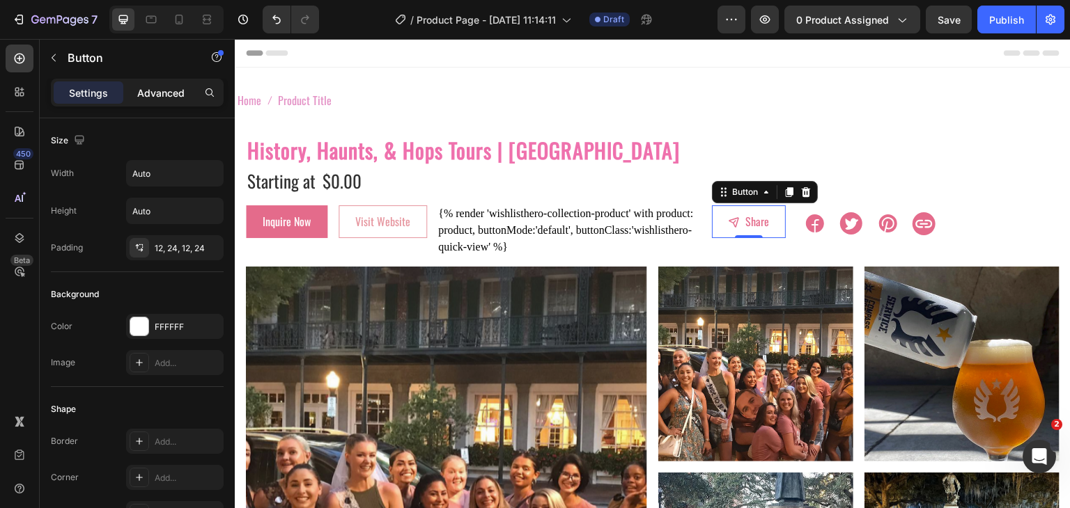
click at [148, 87] on p "Advanced" at bounding box center [160, 93] width 47 height 15
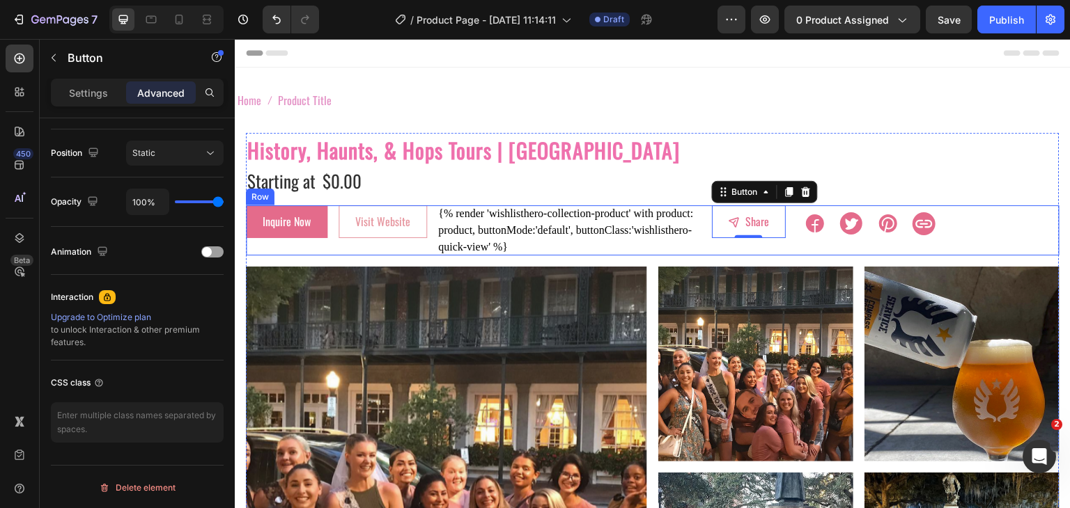
click at [304, 244] on div "Inquire Now Button" at bounding box center [286, 230] width 81 height 50
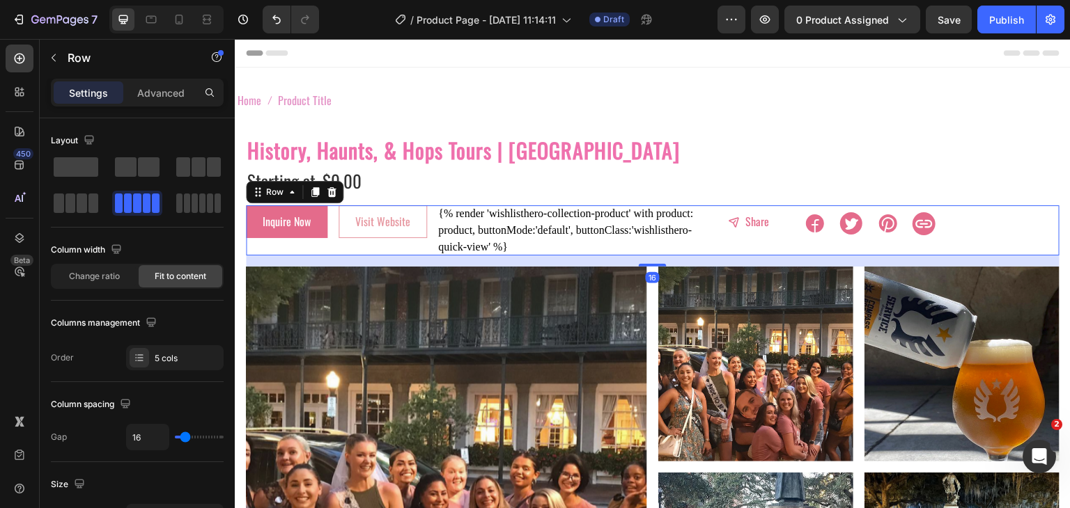
click at [321, 240] on div "Inquire Now Button" at bounding box center [286, 230] width 81 height 50
click at [143, 202] on span at bounding box center [147, 204] width 8 height 20
click at [152, 202] on span at bounding box center [156, 204] width 8 height 20
click at [104, 275] on span "Change ratio" at bounding box center [94, 276] width 51 height 13
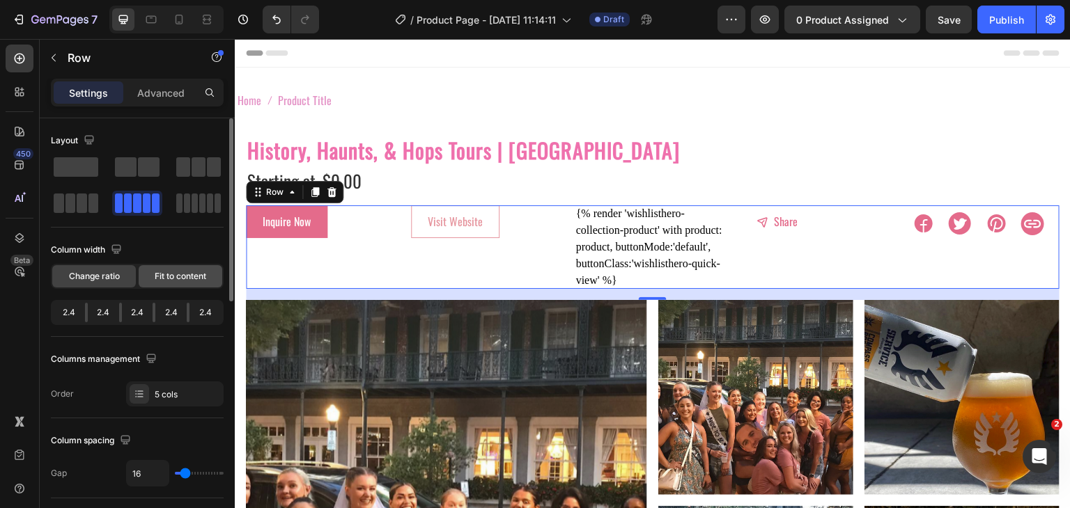
click at [166, 273] on span "Fit to content" at bounding box center [181, 276] width 52 height 13
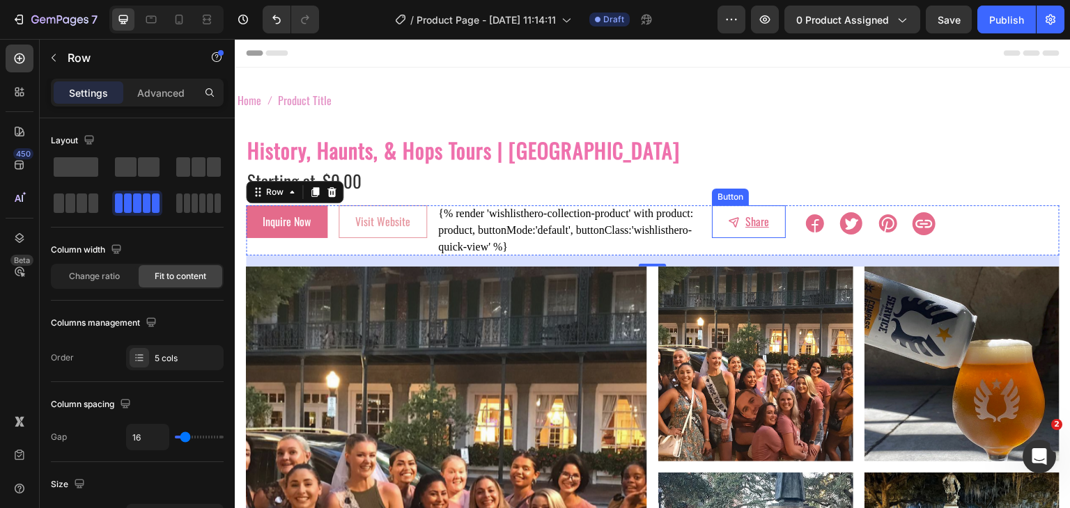
click at [733, 236] on button "Share" at bounding box center [749, 221] width 74 height 32
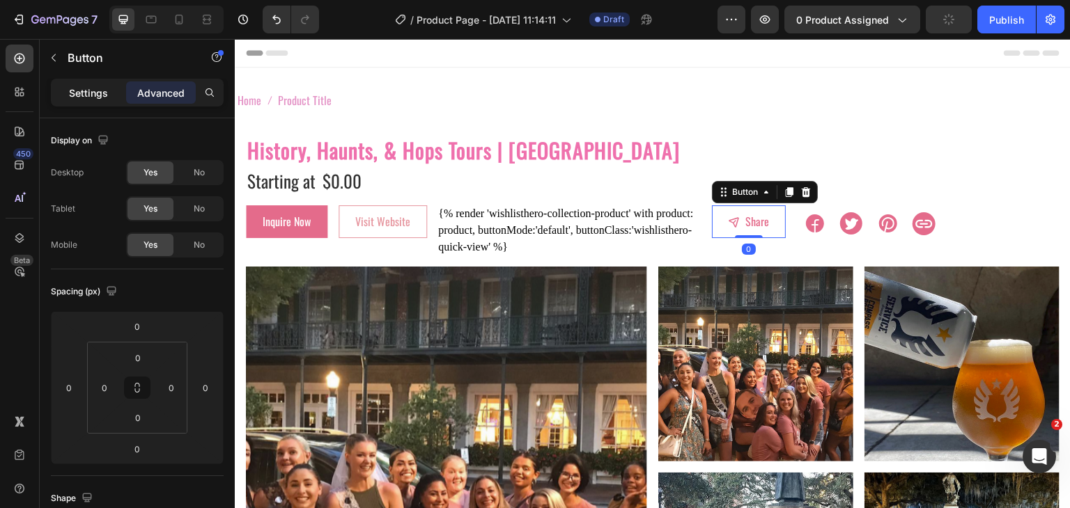
click at [92, 91] on p "Settings" at bounding box center [88, 93] width 39 height 15
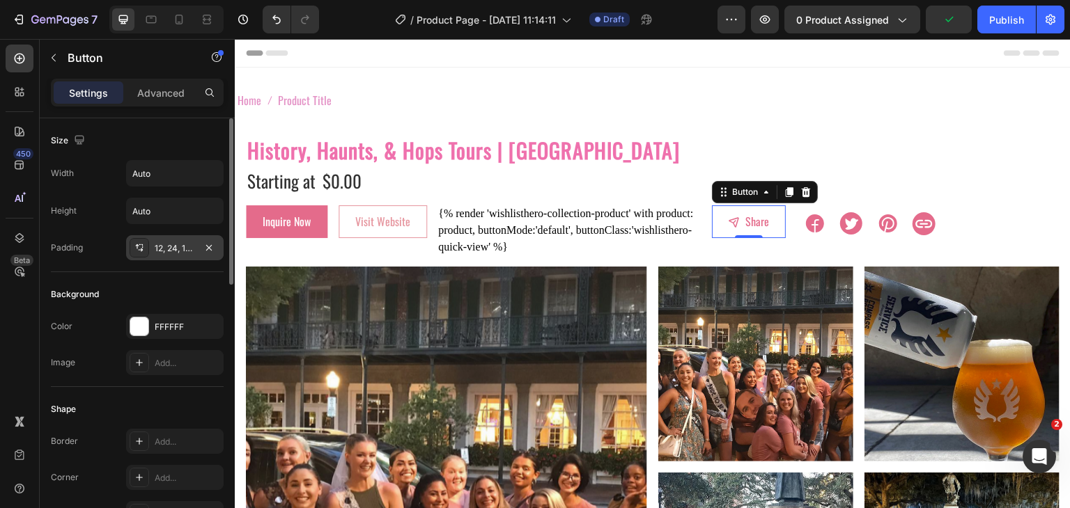
click at [179, 246] on div "12, 24, 12, 24" at bounding box center [175, 248] width 40 height 13
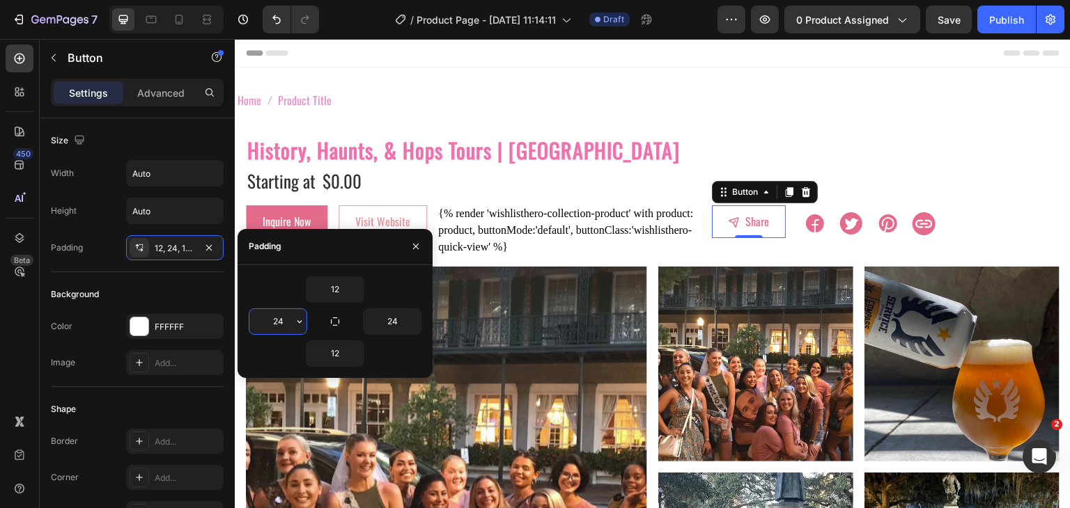
click at [287, 323] on input "24" at bounding box center [277, 321] width 57 height 25
type input "12"
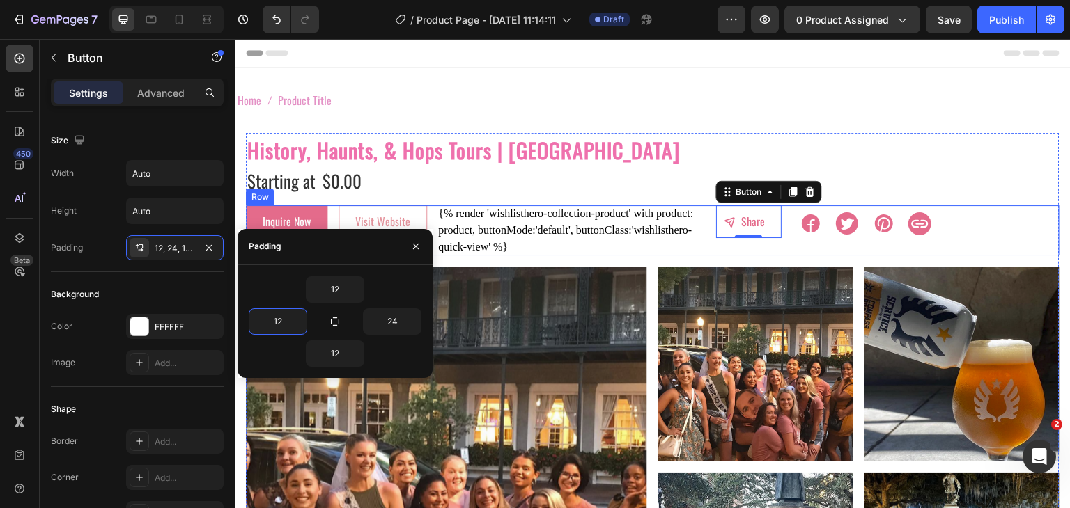
click at [707, 248] on div "Inquire Now Button Visit Website Button {% render 'wishlisthero-collection-prod…" at bounding box center [653, 230] width 814 height 50
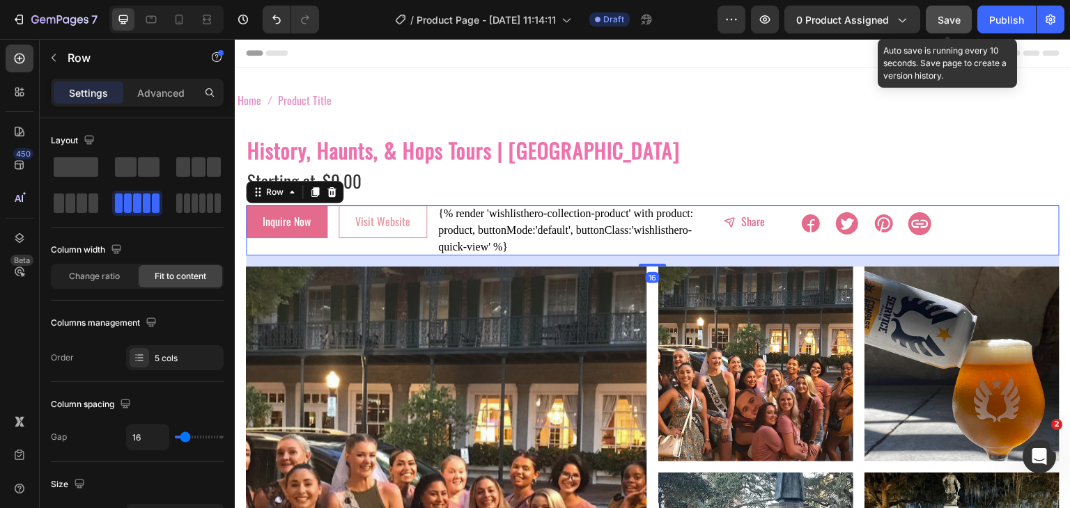
drag, startPoint x: 938, startPoint y: 17, endPoint x: 931, endPoint y: 17, distance: 7.7
click at [938, 17] on span "Save" at bounding box center [949, 20] width 23 height 12
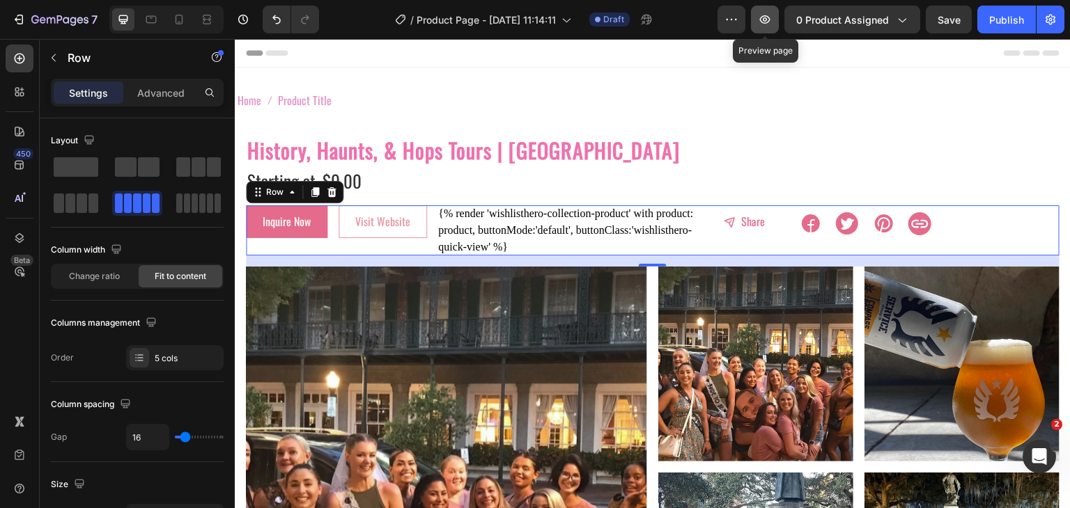
click at [773, 28] on button "button" at bounding box center [765, 20] width 28 height 28
click at [778, 24] on button "button" at bounding box center [765, 20] width 28 height 28
click at [662, 238] on div "{% render 'wishlisthero-collection-product' with product: product, buttonMode:'…" at bounding box center [571, 230] width 267 height 50
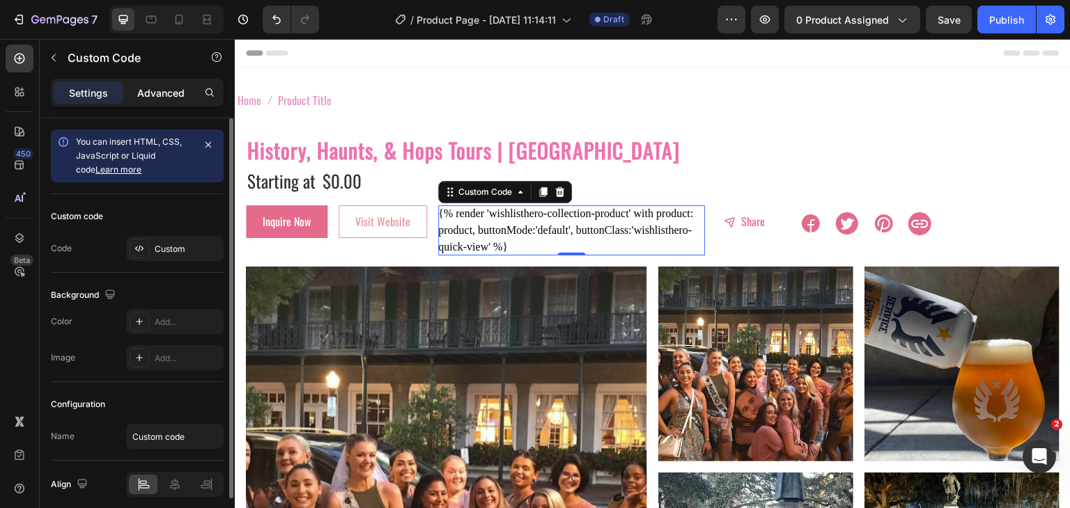
click at [151, 96] on p "Advanced" at bounding box center [160, 93] width 47 height 15
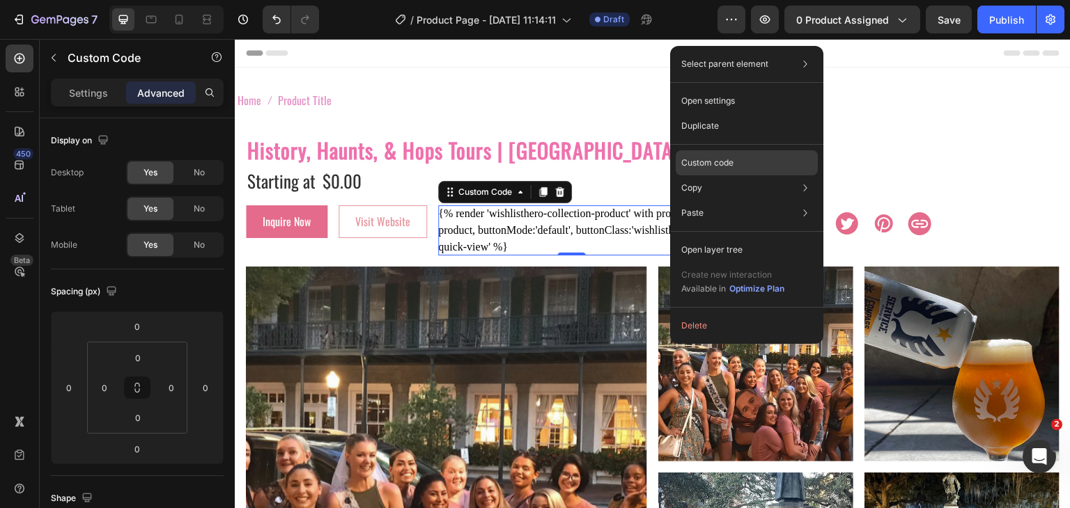
click at [694, 164] on p "Custom code" at bounding box center [707, 163] width 52 height 13
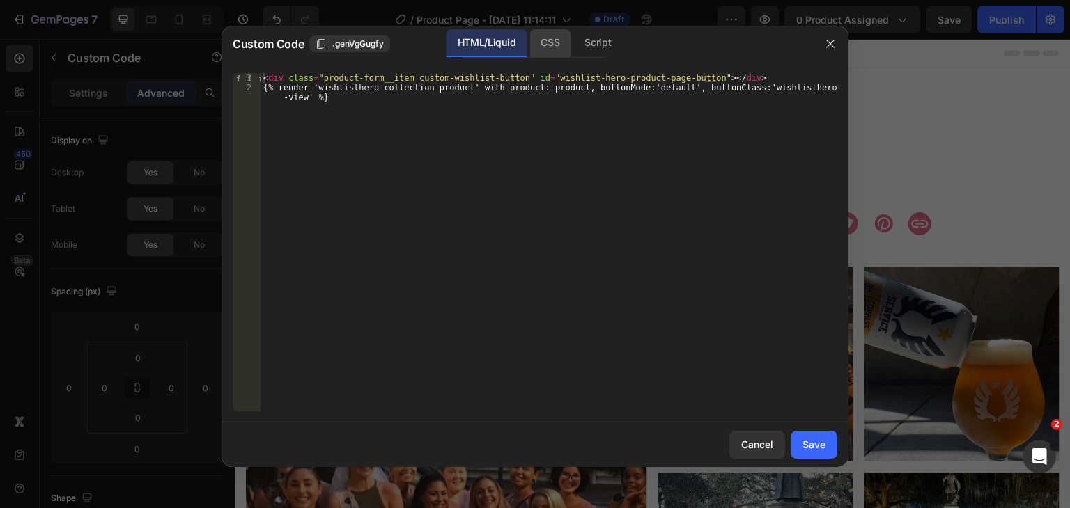
click at [573, 51] on div "CSS" at bounding box center [597, 43] width 49 height 28
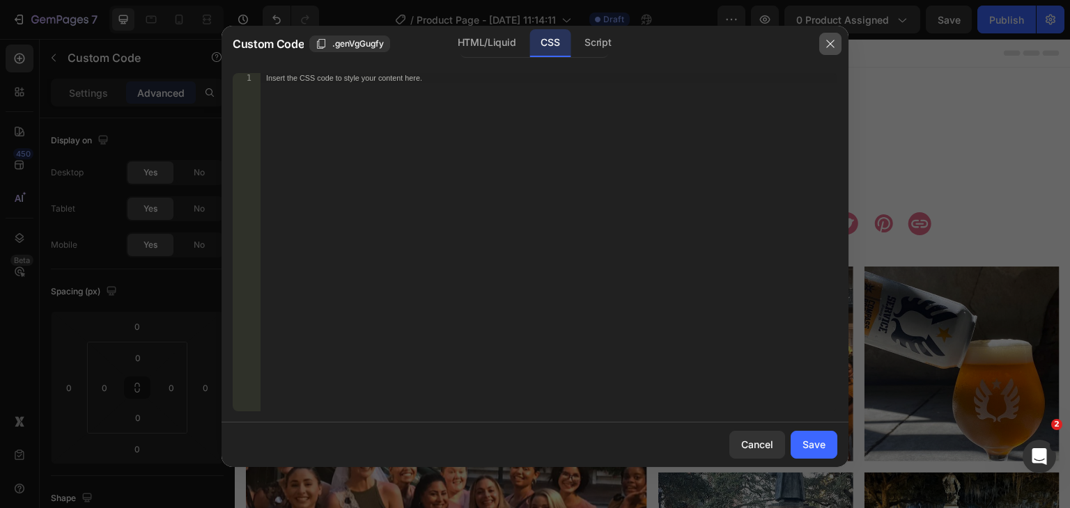
click at [827, 42] on icon "button" at bounding box center [830, 43] width 11 height 11
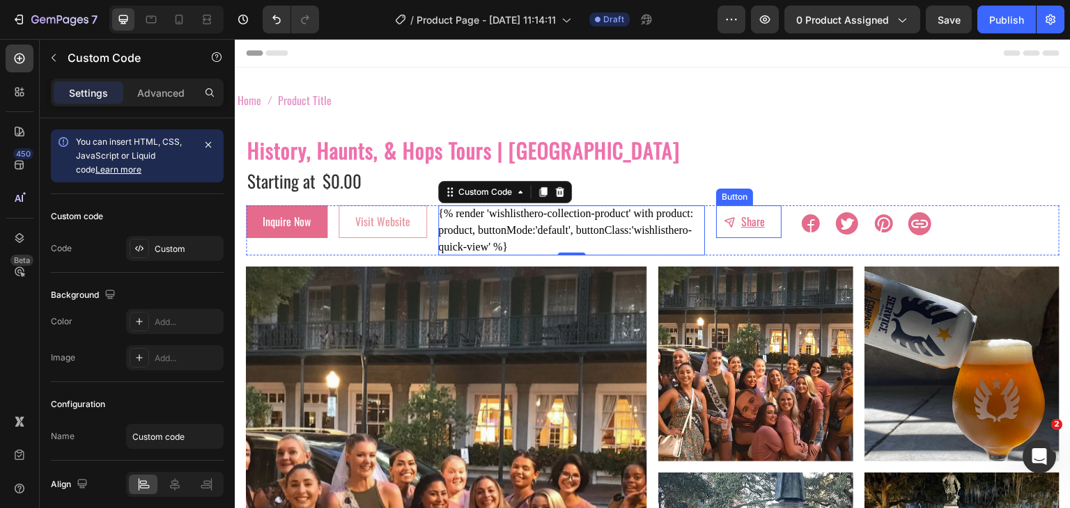
click at [741, 235] on button "Share" at bounding box center [748, 221] width 65 height 32
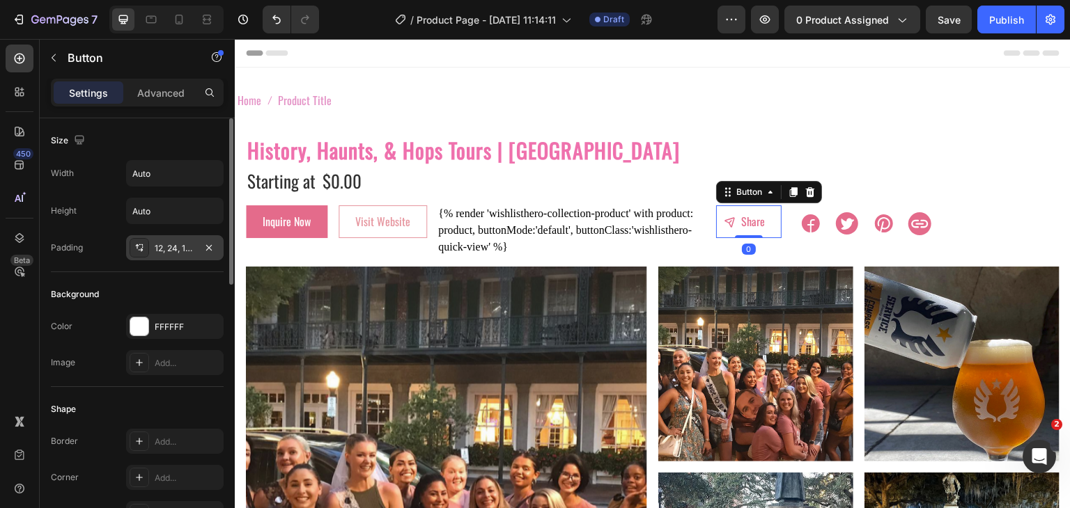
click at [178, 247] on div "12, 24, 12, 12" at bounding box center [175, 248] width 40 height 13
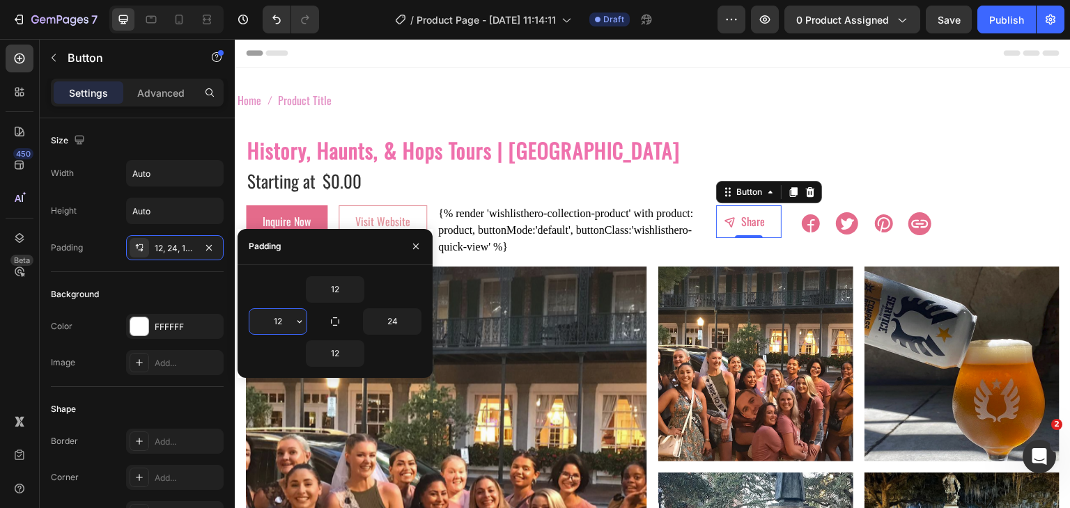
click at [281, 325] on input "12" at bounding box center [277, 321] width 57 height 25
type input "10"
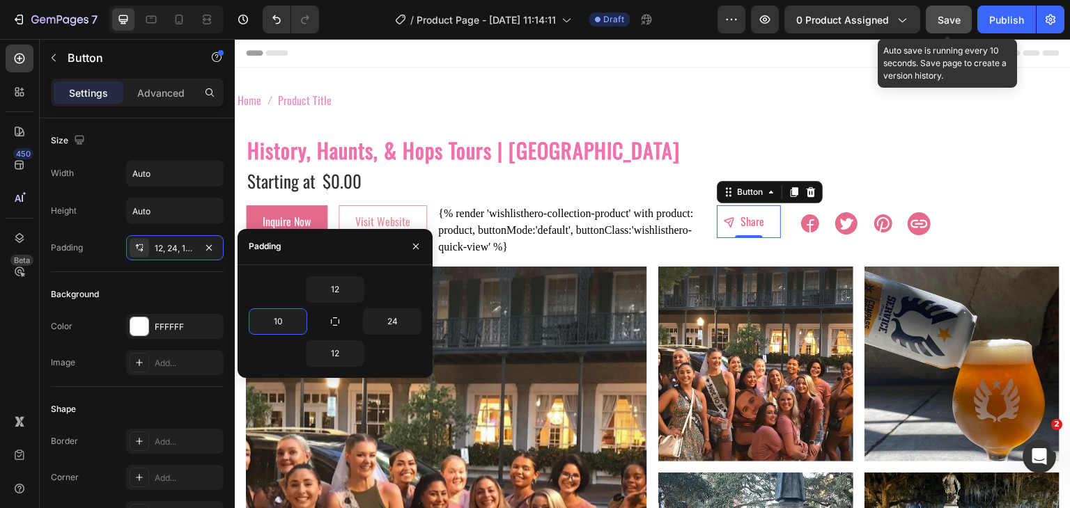
click at [962, 22] on button "Save" at bounding box center [949, 20] width 46 height 28
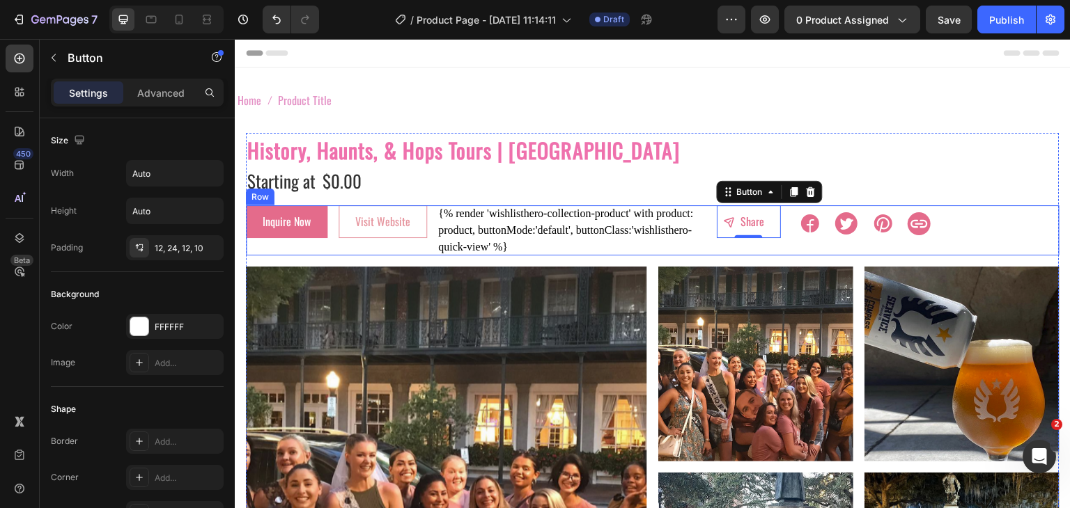
click at [706, 247] on div "Inquire Now Button Visit Website Button {% render 'wishlisthero-collection-prod…" at bounding box center [653, 230] width 814 height 50
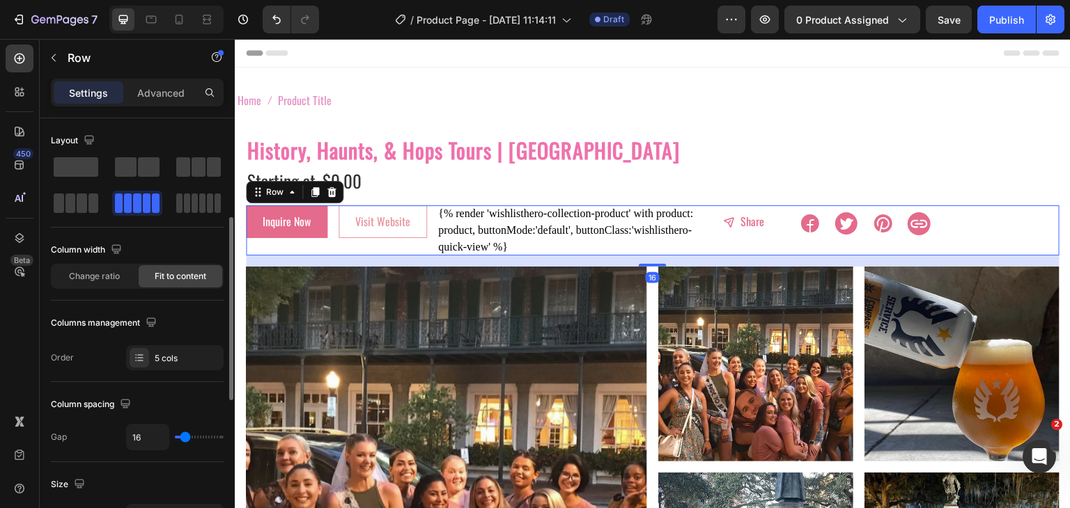
scroll to position [70, 0]
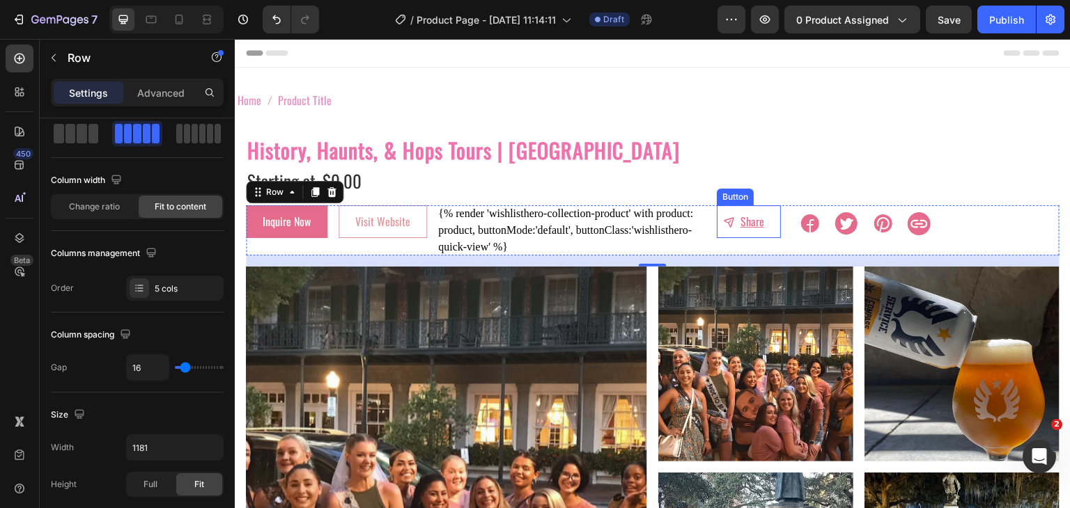
click at [724, 235] on button "Share" at bounding box center [749, 221] width 64 height 32
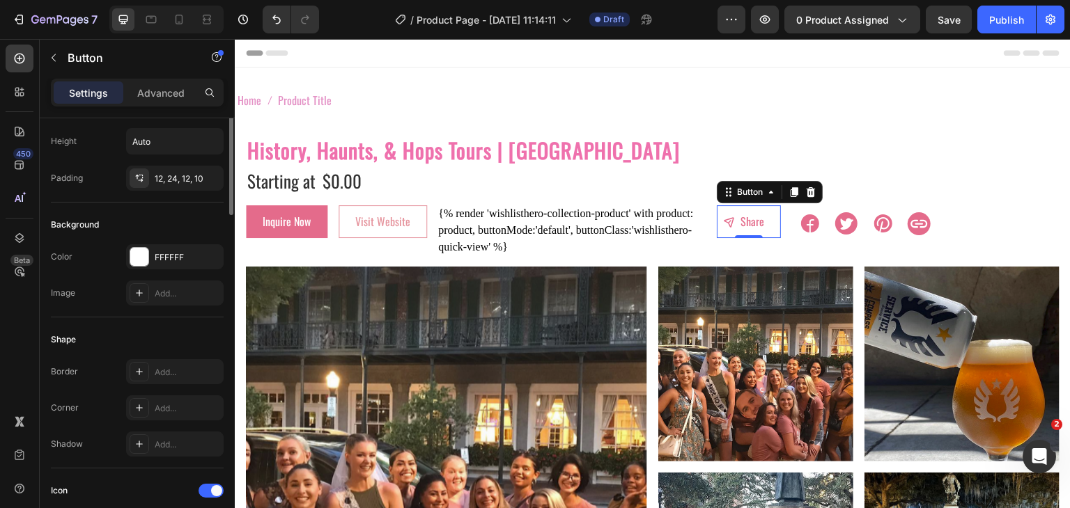
scroll to position [0, 0]
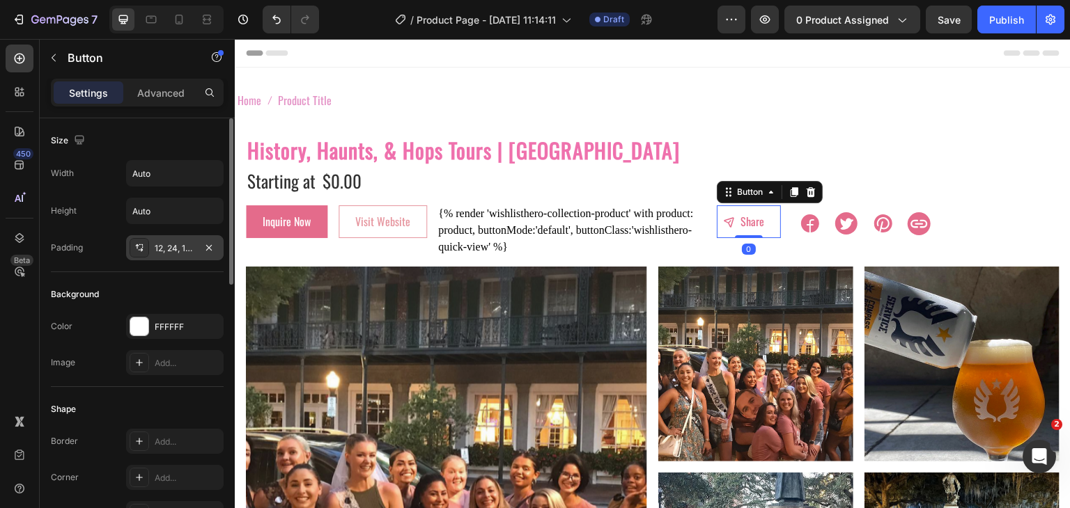
click at [166, 254] on div "12, 24, 12, 10" at bounding box center [175, 247] width 98 height 25
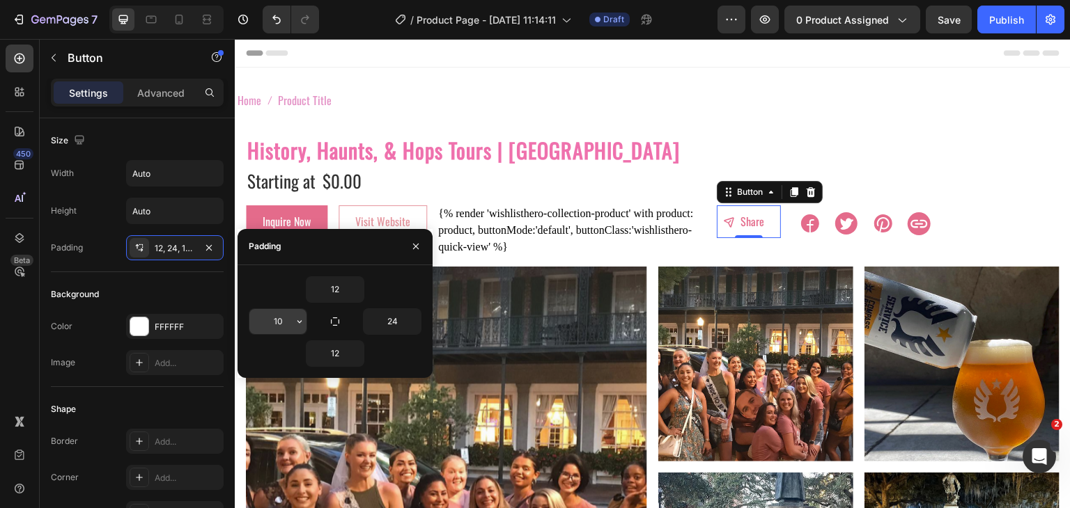
click at [278, 329] on input "10" at bounding box center [277, 321] width 57 height 25
type input "0"
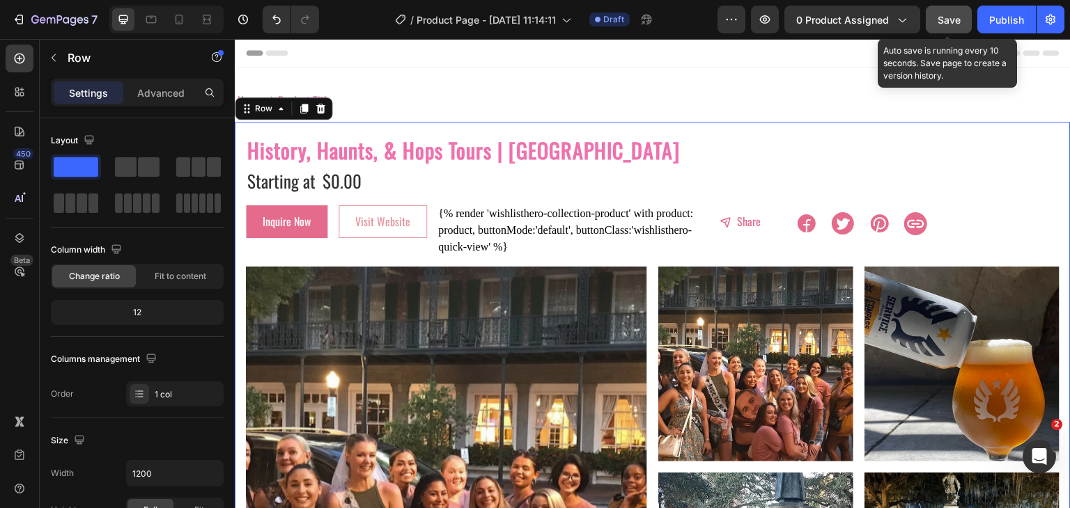
click at [956, 18] on span "Save" at bounding box center [949, 20] width 23 height 12
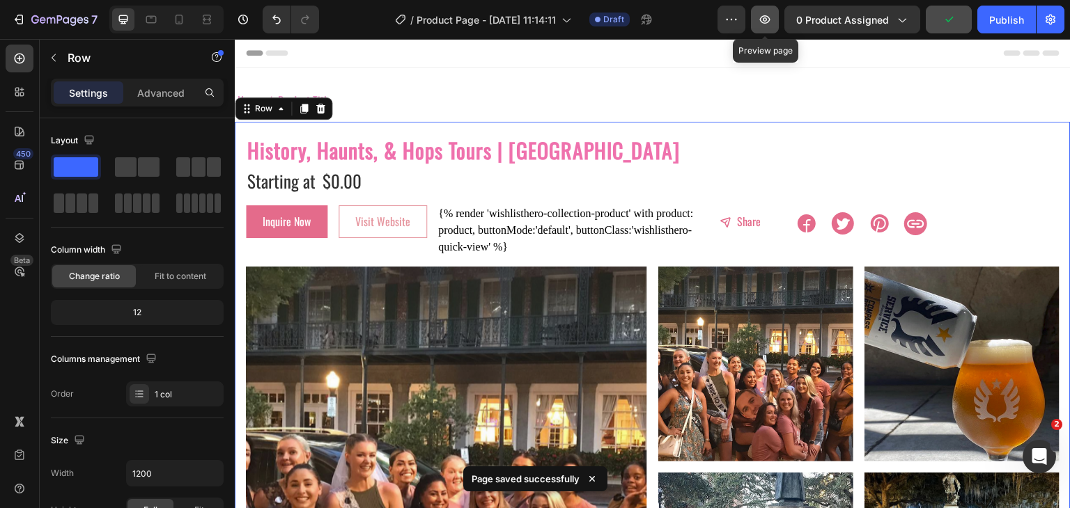
click at [766, 27] on button "button" at bounding box center [765, 20] width 28 height 28
